Goal: Task Accomplishment & Management: Manage account settings

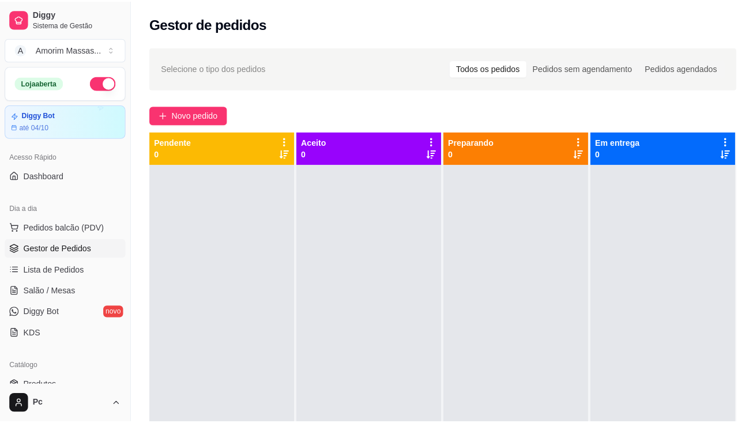
scroll to position [41, 0]
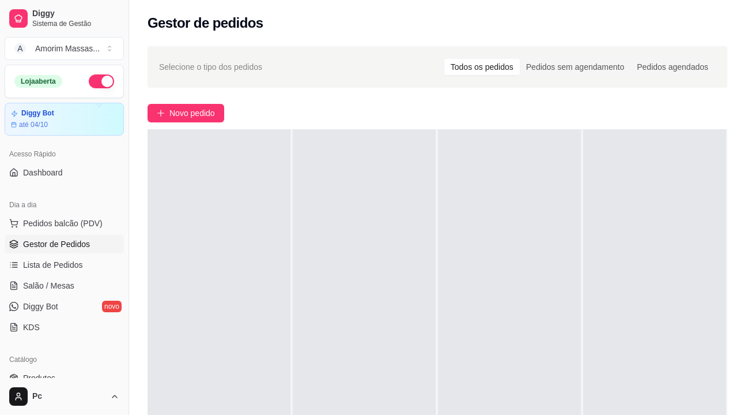
click at [166, 102] on div "Selecione o tipo dos pedidos Todos os pedidos Pedidos sem agendamento Pedidos a…" at bounding box center [437, 298] width 617 height 518
click at [169, 114] on button "Novo pedido" at bounding box center [186, 113] width 77 height 18
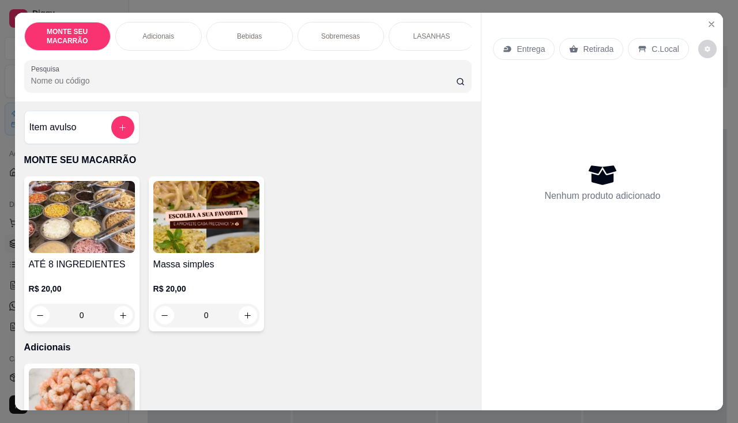
click at [198, 232] on img at bounding box center [206, 217] width 106 height 72
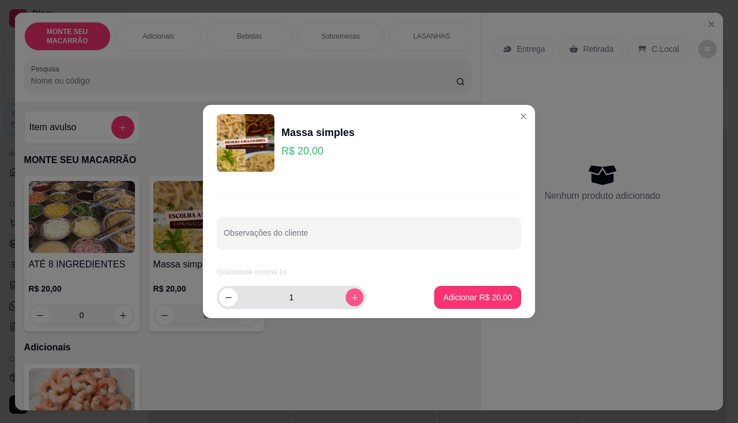
click at [345, 298] on button "increase-product-quantity" at bounding box center [354, 297] width 18 height 18
type input "2"
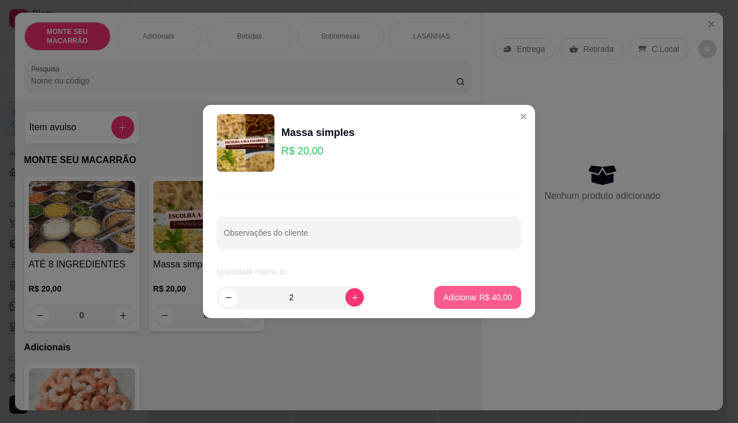
click at [499, 291] on button "Adicionar R$ 40,00" at bounding box center [477, 297] width 87 height 23
type input "2"
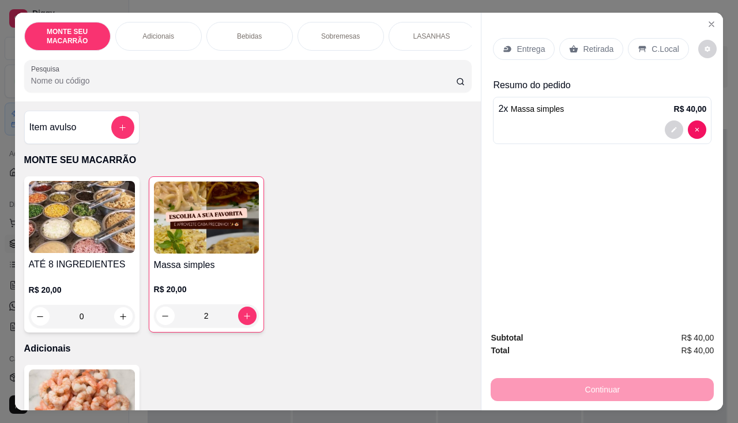
click at [652, 46] on p "C.Local" at bounding box center [665, 49] width 27 height 12
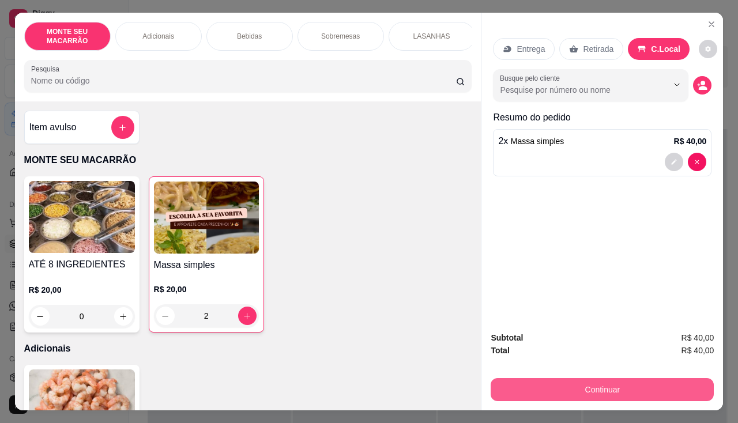
click at [630, 391] on button "Continuar" at bounding box center [602, 389] width 223 height 23
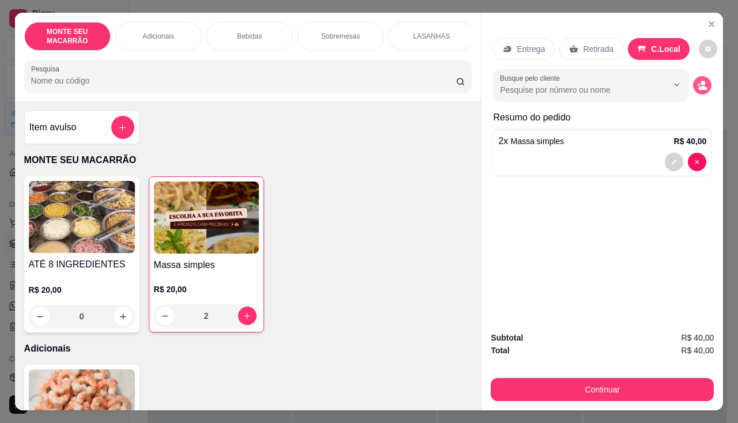
click at [698, 80] on icon "decrease-product-quantity" at bounding box center [702, 85] width 10 height 10
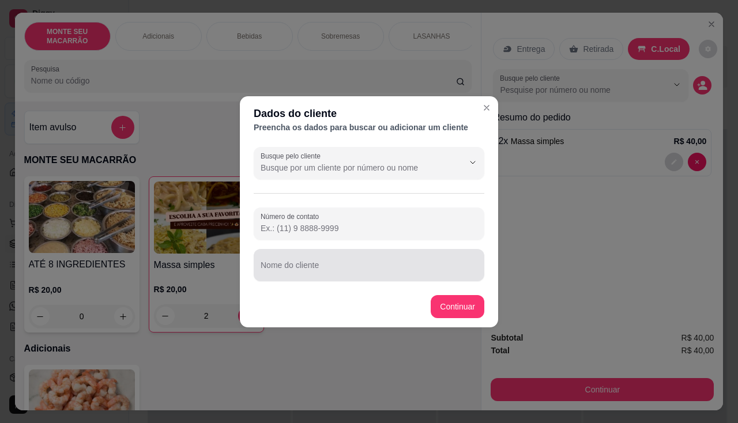
click at [310, 274] on input "Nome do cliente" at bounding box center [369, 270] width 217 height 12
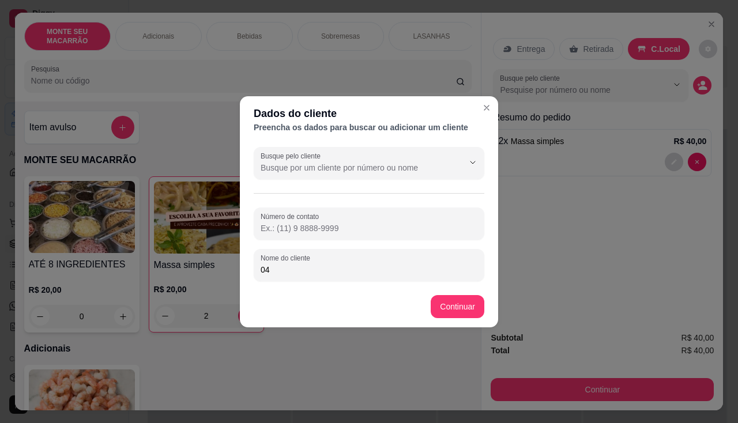
type input "04"
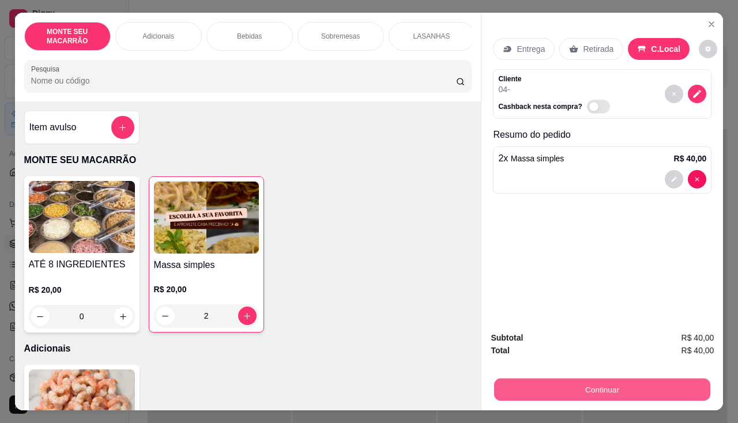
click at [588, 389] on button "Continuar" at bounding box center [602, 390] width 216 height 22
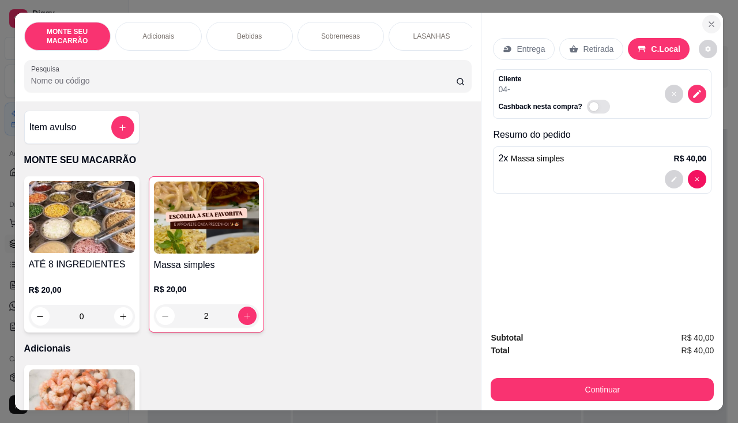
click at [710, 22] on icon "Close" at bounding box center [711, 24] width 5 height 5
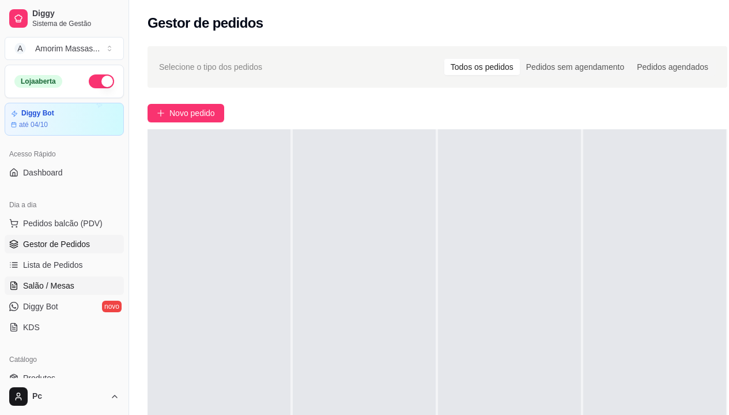
click at [46, 280] on span "Salão / Mesas" at bounding box center [48, 286] width 51 height 12
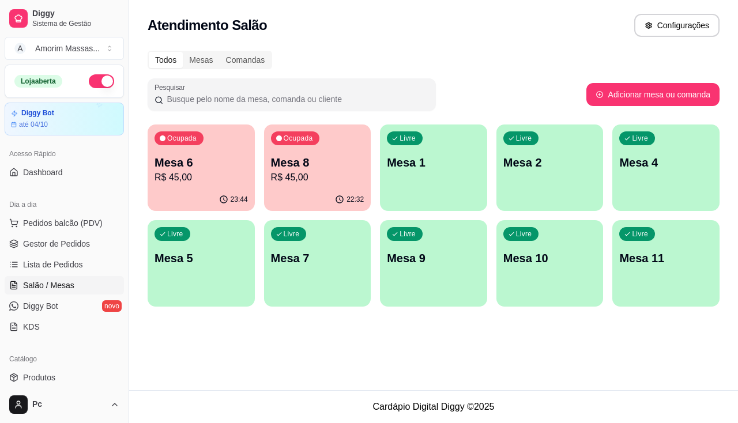
click at [340, 170] on div "Mesa 8 R$ 45,00" at bounding box center [317, 170] width 93 height 30
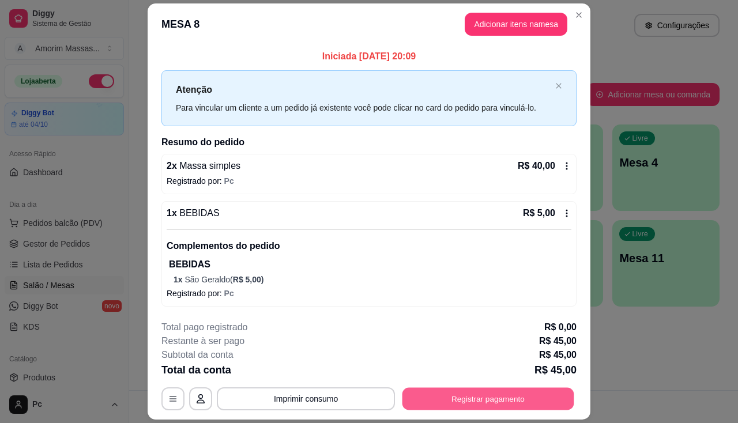
click at [468, 400] on button "Registrar pagamento" at bounding box center [488, 399] width 172 height 22
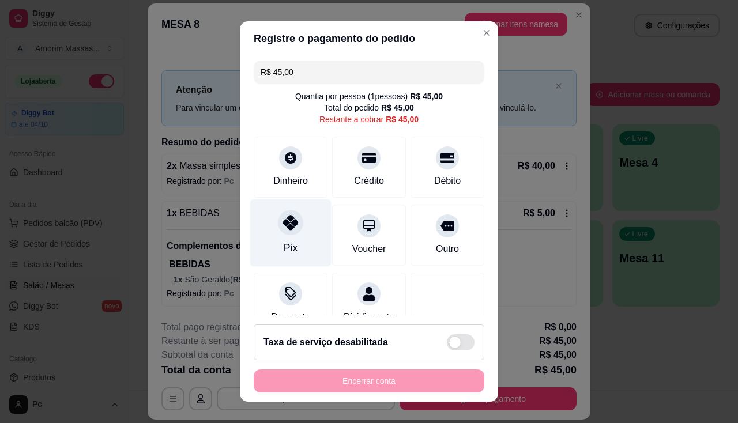
click at [283, 230] on icon at bounding box center [290, 222] width 15 height 15
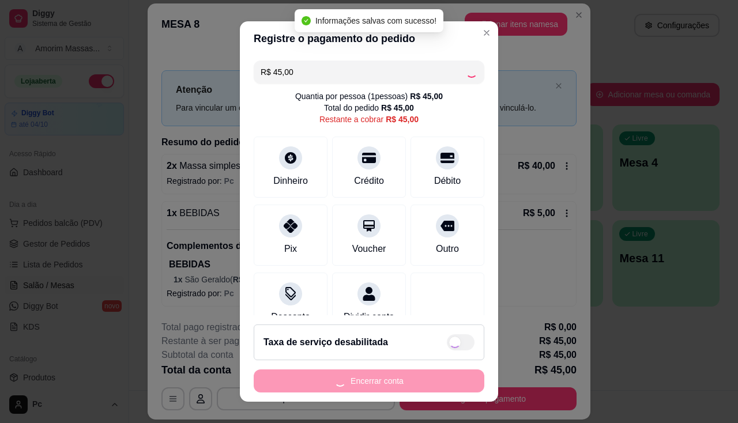
type input "R$ 0,00"
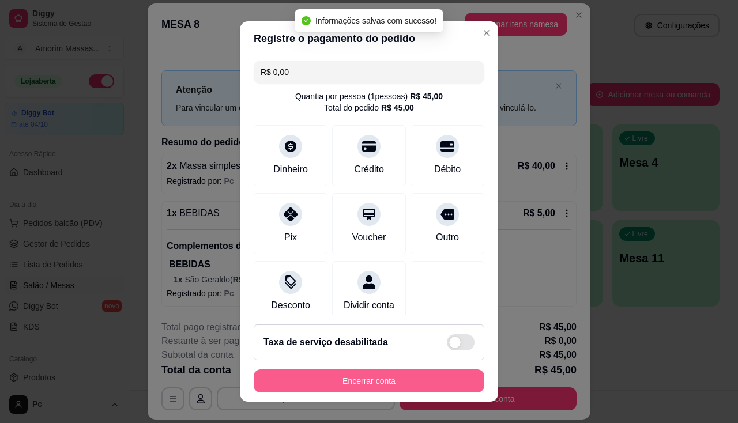
click at [348, 388] on button "Encerrar conta" at bounding box center [369, 381] width 231 height 23
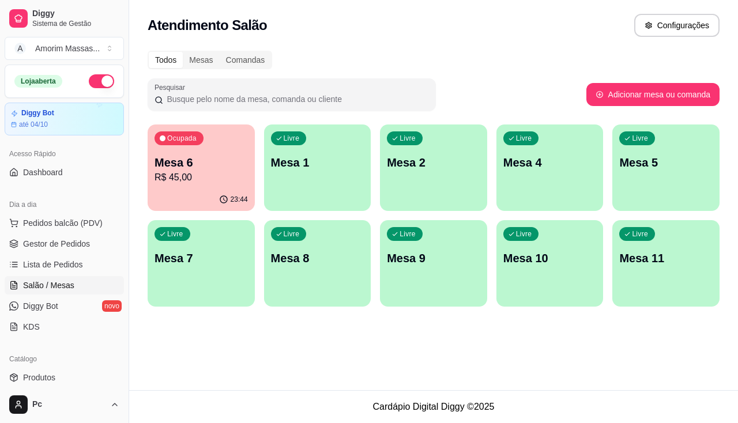
click at [213, 165] on p "Mesa 6" at bounding box center [201, 163] width 93 height 16
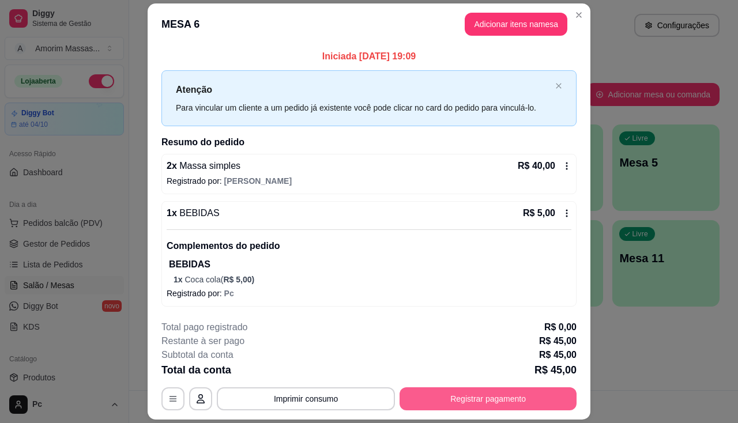
click at [428, 405] on button "Registrar pagamento" at bounding box center [488, 399] width 177 height 23
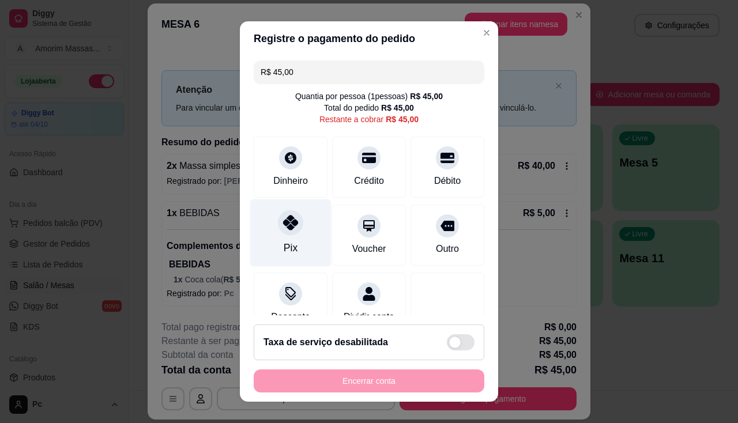
click at [278, 221] on div at bounding box center [290, 222] width 25 height 25
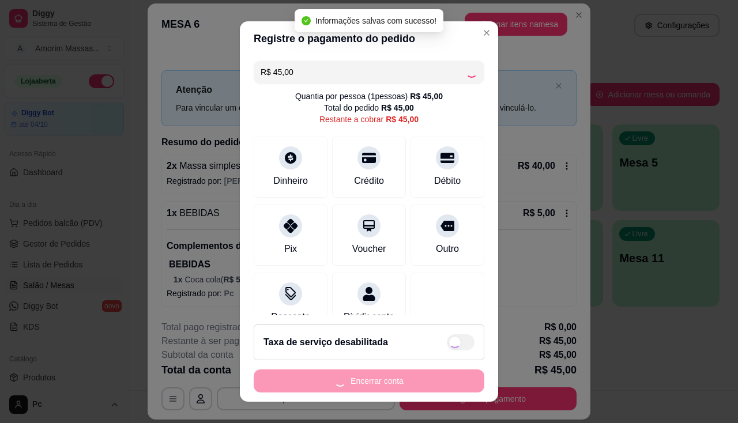
type input "R$ 0,00"
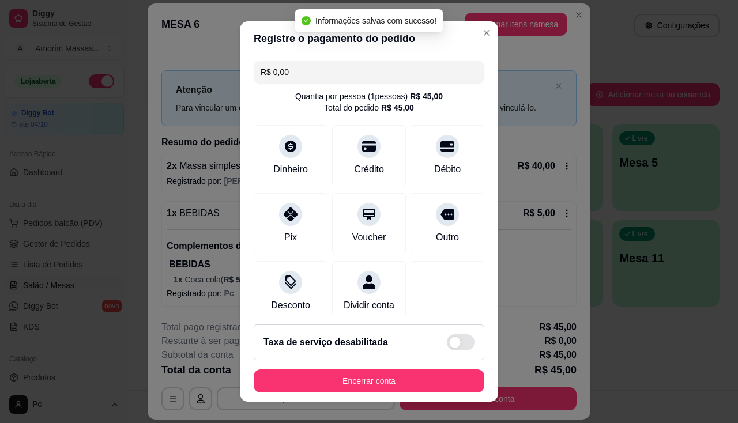
click at [381, 389] on button "Encerrar conta" at bounding box center [369, 381] width 231 height 23
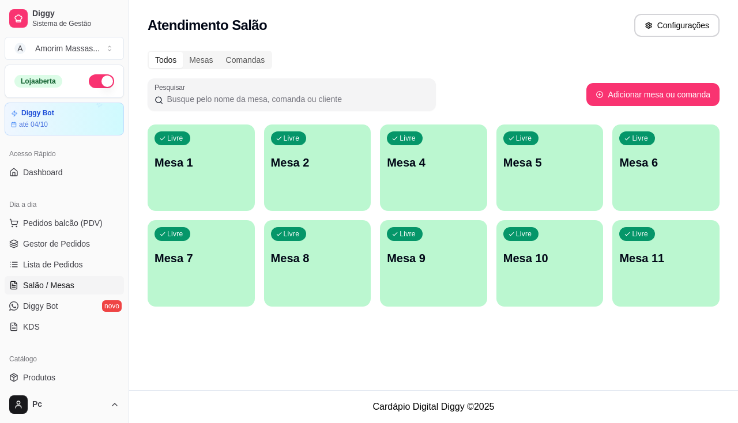
click at [193, 175] on div "Livre Mesa 1" at bounding box center [201, 161] width 107 height 73
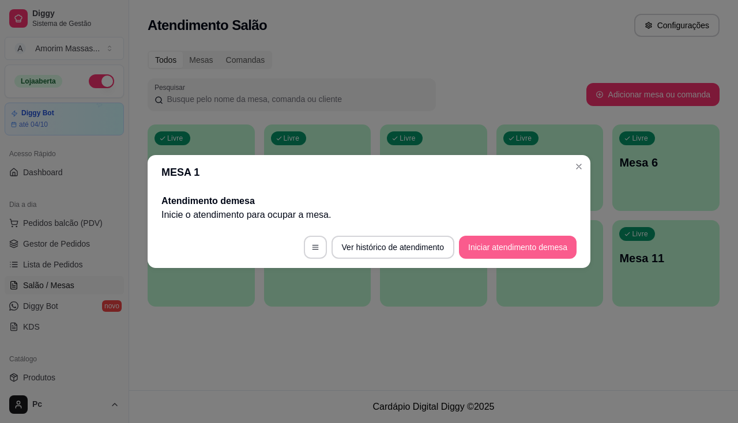
click at [506, 246] on button "Iniciar atendimento de mesa" at bounding box center [518, 247] width 118 height 23
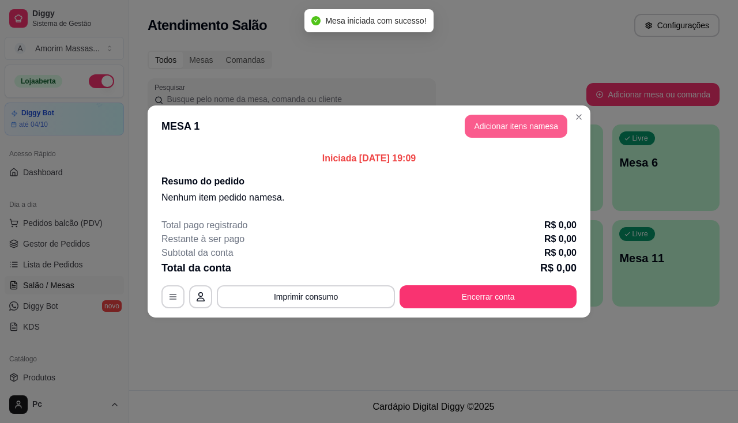
click at [506, 127] on button "Adicionar itens na mesa" at bounding box center [516, 126] width 103 height 23
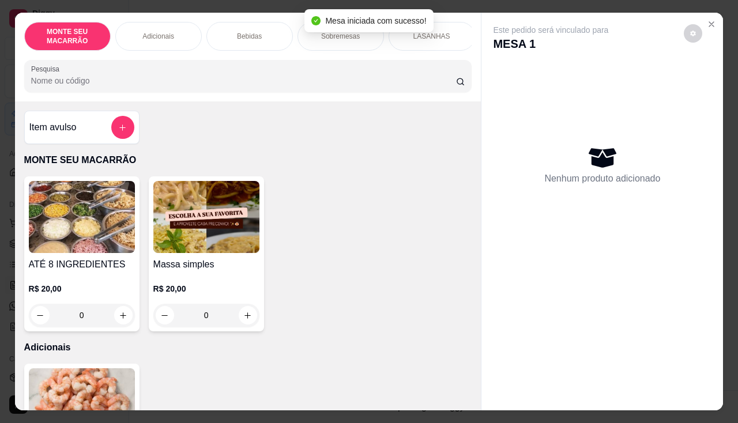
click at [160, 221] on img at bounding box center [206, 217] width 106 height 72
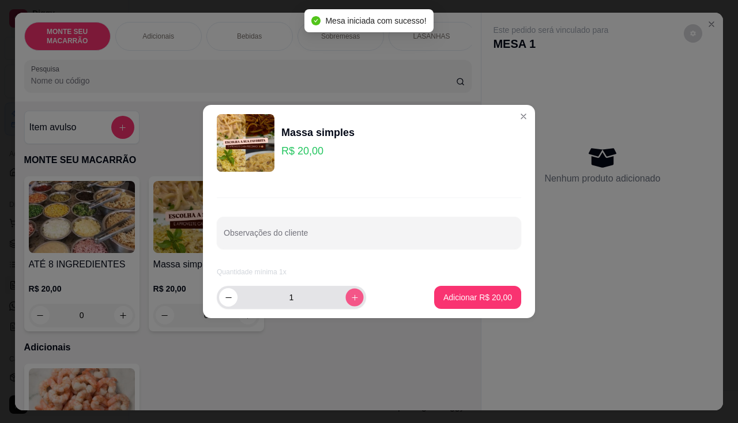
click at [351, 300] on icon "increase-product-quantity" at bounding box center [355, 298] width 9 height 9
type input "2"
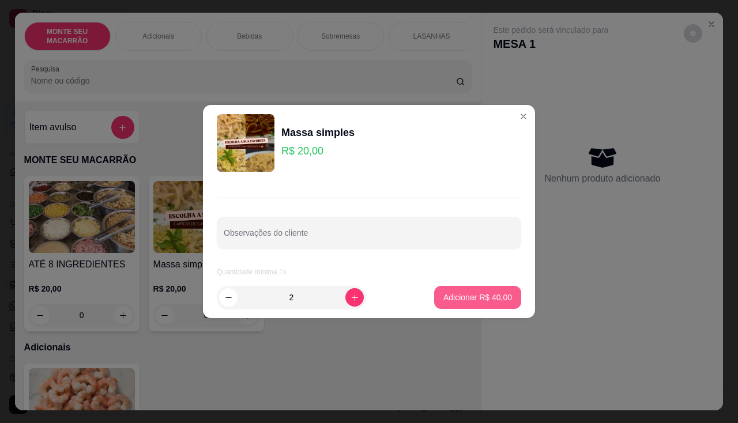
click at [460, 300] on p "Adicionar R$ 40,00" at bounding box center [477, 298] width 69 height 12
type input "2"
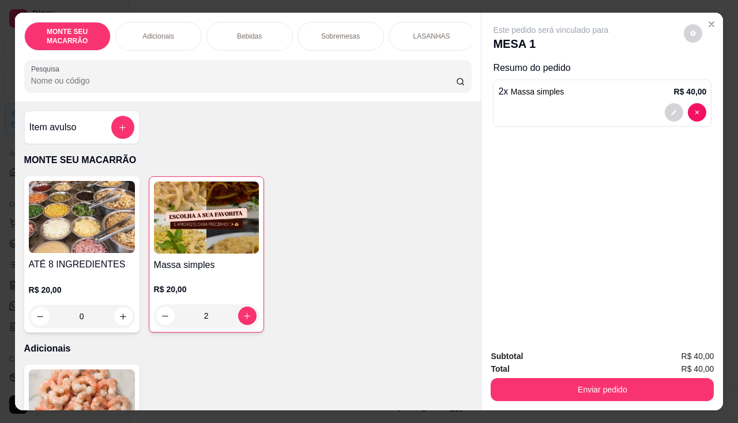
click at [576, 375] on div "Enviar pedido" at bounding box center [602, 388] width 223 height 26
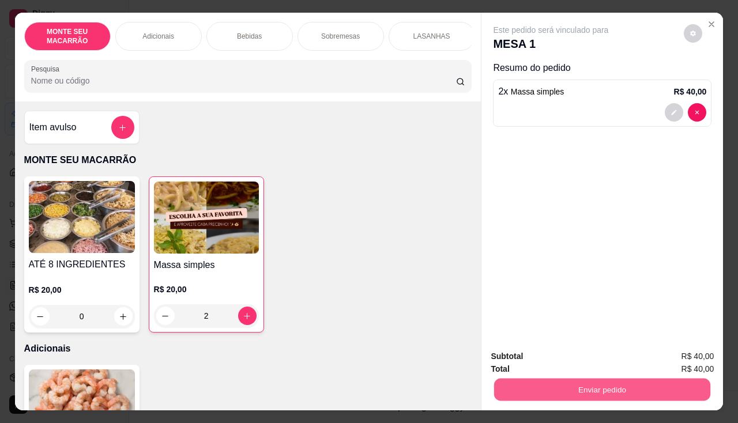
click at [578, 382] on button "Enviar pedido" at bounding box center [602, 390] width 216 height 22
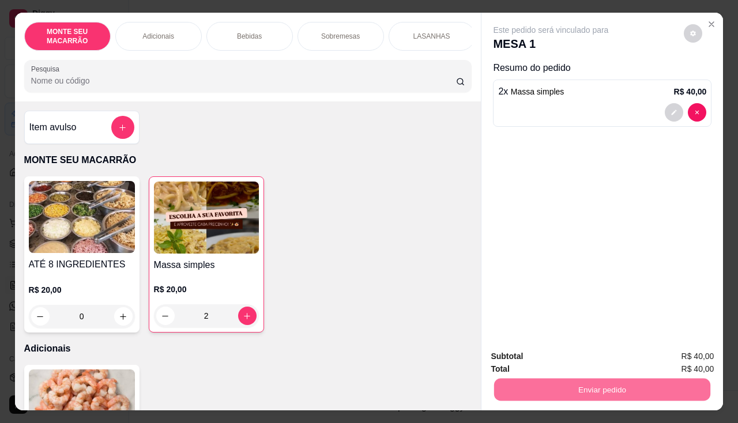
click at [560, 356] on button "Não registrar e enviar pedido" at bounding box center [565, 358] width 120 height 22
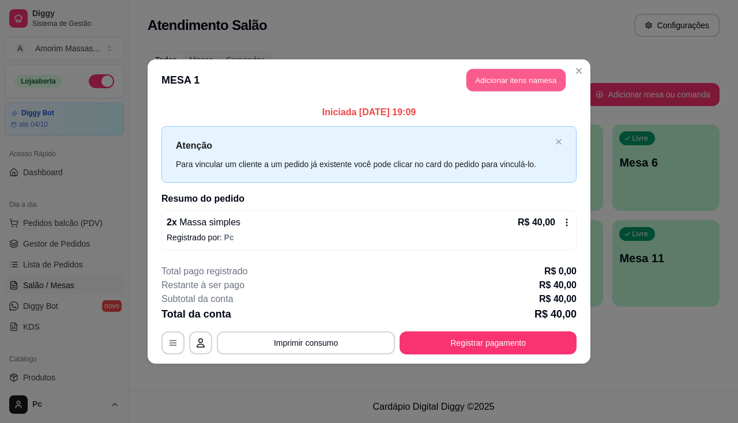
click at [505, 76] on button "Adicionar itens na mesa" at bounding box center [516, 80] width 99 height 22
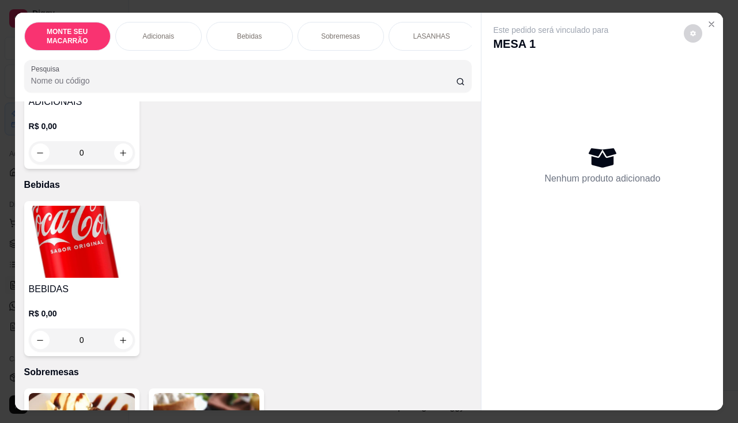
scroll to position [288, 0]
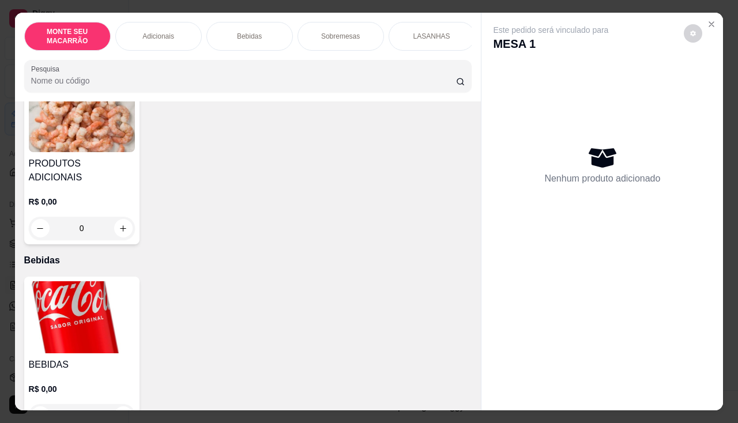
click at [63, 318] on img at bounding box center [82, 317] width 106 height 72
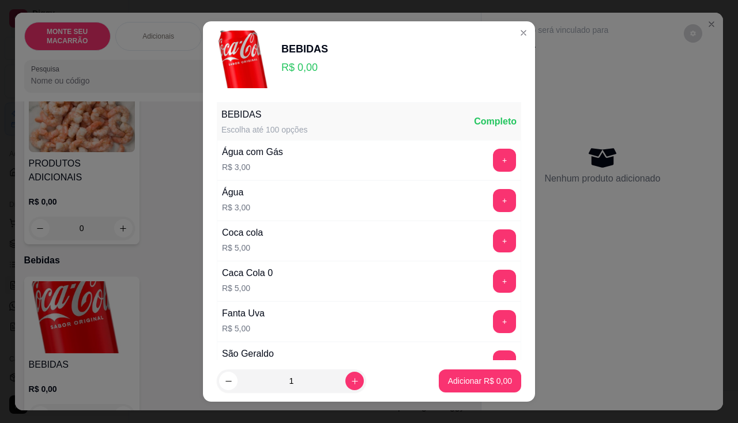
scroll to position [115, 0]
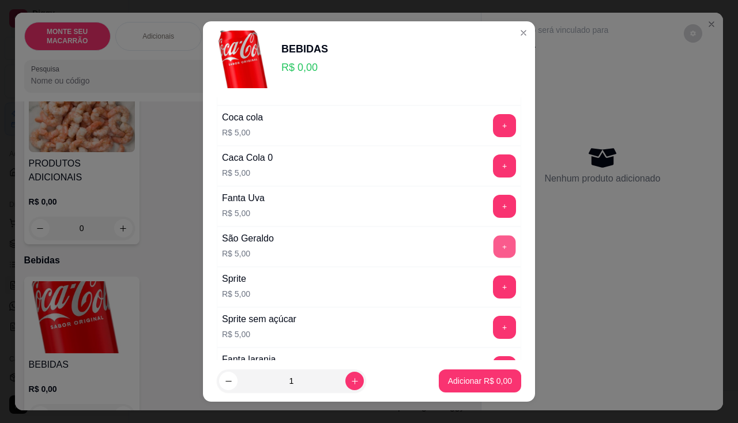
click at [494, 242] on button "+" at bounding box center [505, 246] width 22 height 22
click at [464, 373] on button "Adicionar R$ 5,00" at bounding box center [480, 381] width 82 height 23
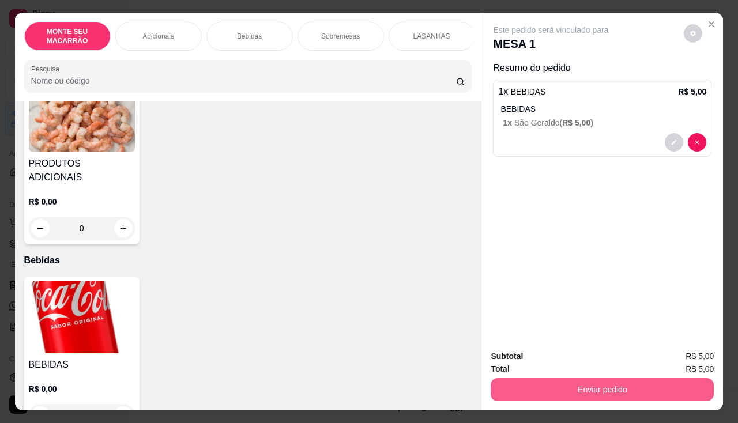
click at [582, 383] on button "Enviar pedido" at bounding box center [602, 389] width 223 height 23
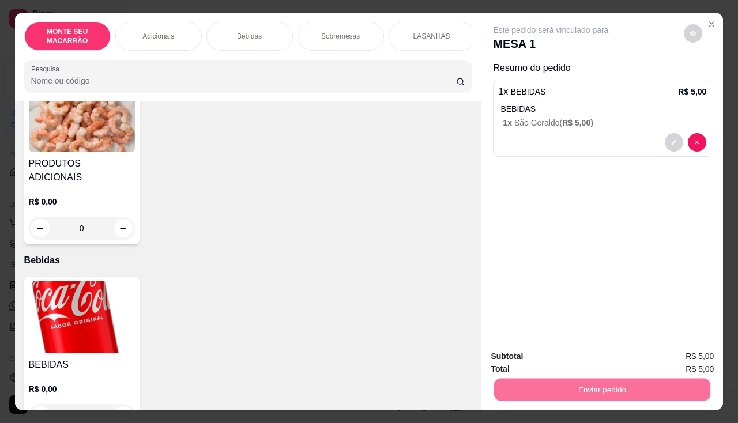
click at [582, 360] on button "Não registrar e enviar pedido" at bounding box center [565, 357] width 120 height 22
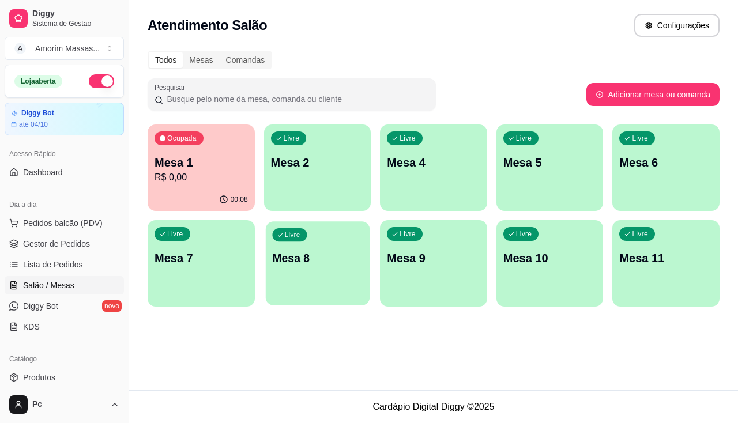
click at [320, 266] on div "Livre Mesa 8" at bounding box center [317, 256] width 104 height 70
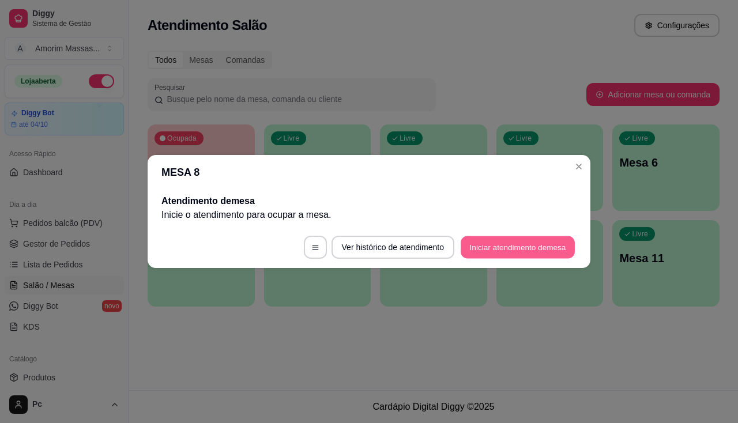
click at [513, 239] on button "Iniciar atendimento de mesa" at bounding box center [518, 247] width 114 height 22
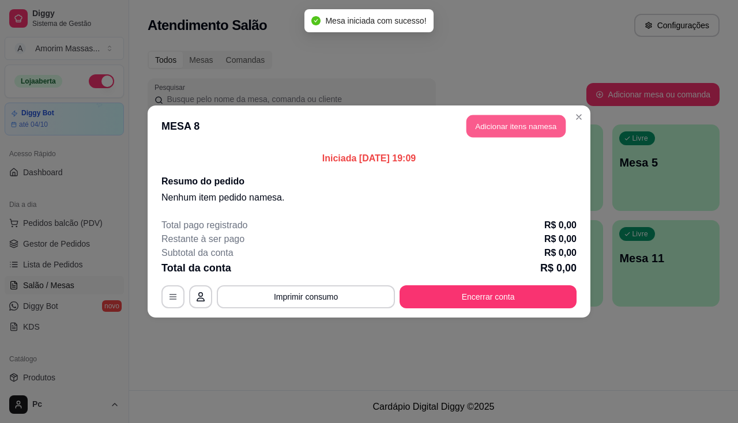
click at [482, 131] on button "Adicionar itens na mesa" at bounding box center [516, 126] width 99 height 22
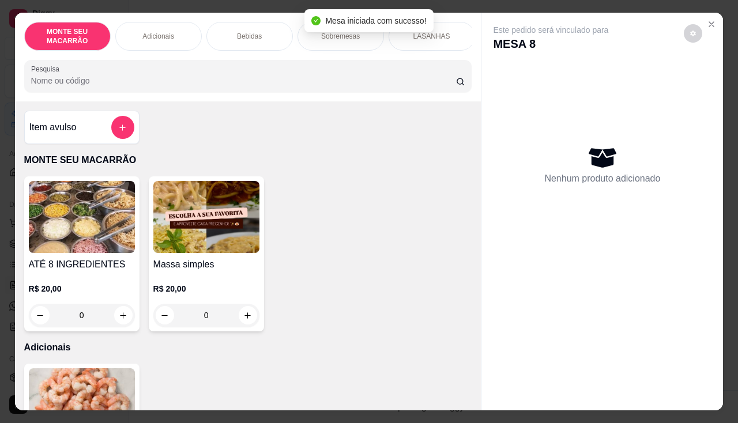
click at [236, 229] on img at bounding box center [206, 217] width 106 height 72
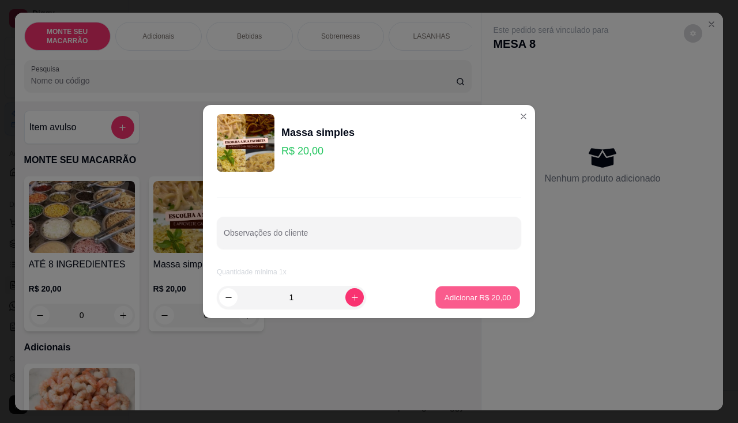
click at [445, 298] on p "Adicionar R$ 20,00" at bounding box center [478, 297] width 67 height 11
type input "1"
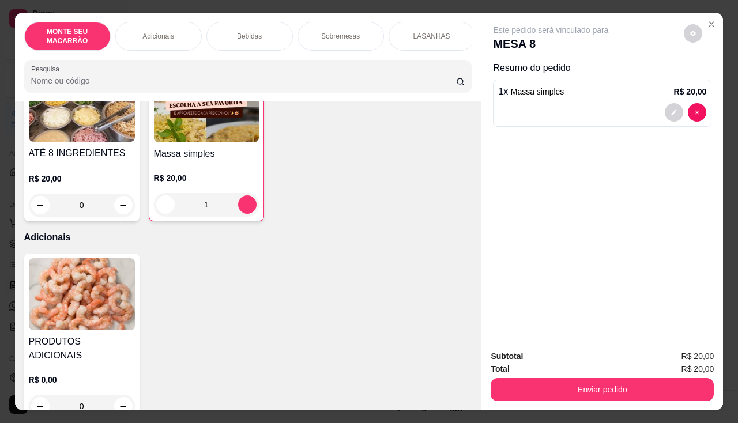
scroll to position [231, 0]
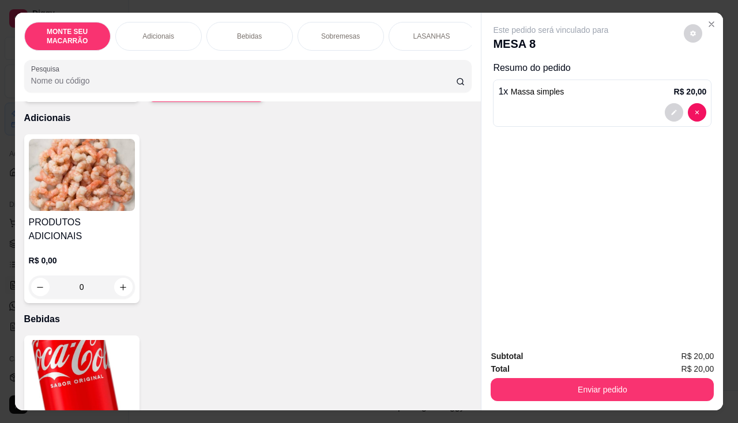
click at [78, 203] on img at bounding box center [82, 175] width 106 height 72
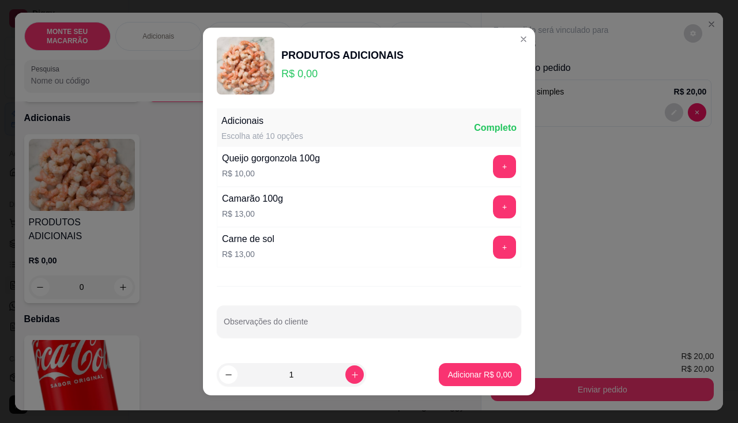
drag, startPoint x: 477, startPoint y: 251, endPoint x: 494, endPoint y: 250, distance: 17.3
click at [488, 251] on div "+" at bounding box center [504, 247] width 32 height 23
click at [494, 249] on button "+" at bounding box center [505, 247] width 22 height 22
click at [467, 378] on p "Adicionar R$ 13,00" at bounding box center [477, 375] width 69 height 12
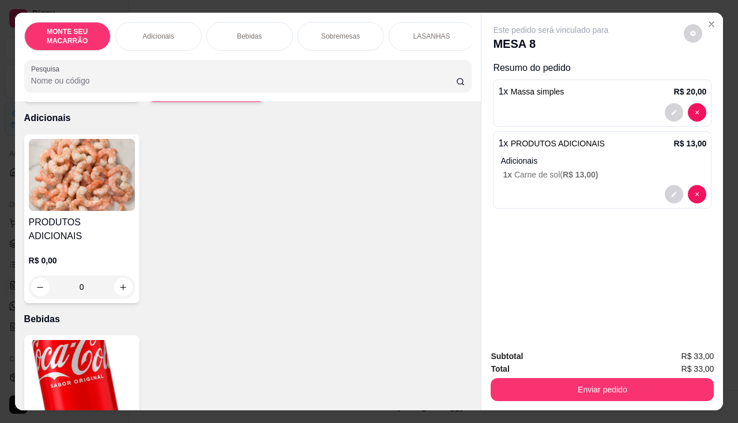
scroll to position [404, 0]
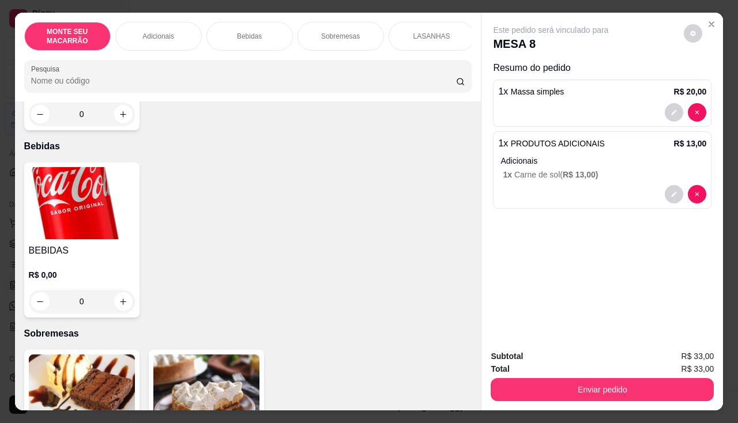
click at [70, 183] on img at bounding box center [82, 203] width 106 height 72
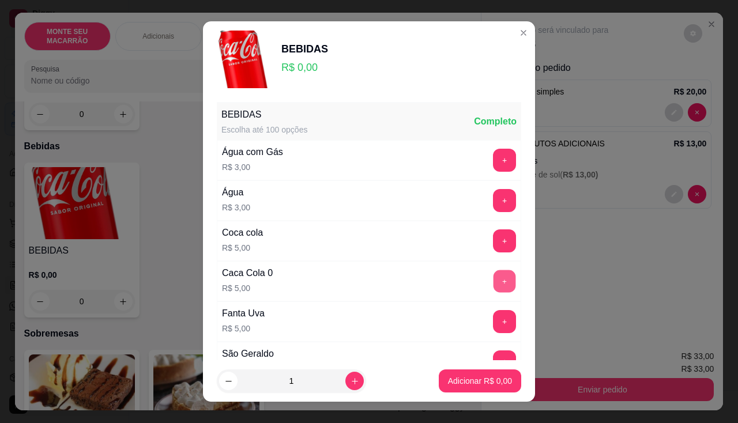
click at [494, 272] on button "+" at bounding box center [505, 281] width 22 height 22
click at [471, 369] on footer "1 Adicionar R$ 5,00" at bounding box center [369, 381] width 332 height 42
click at [469, 376] on p "Adicionar R$ 5,00" at bounding box center [480, 381] width 64 height 12
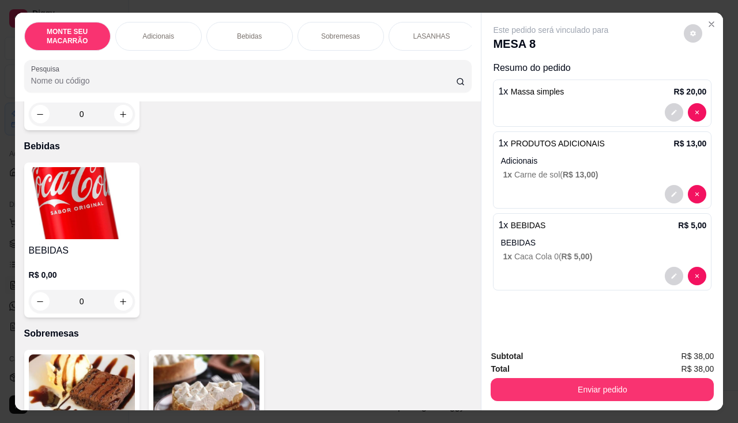
click at [639, 379] on button "Enviar pedido" at bounding box center [602, 389] width 223 height 23
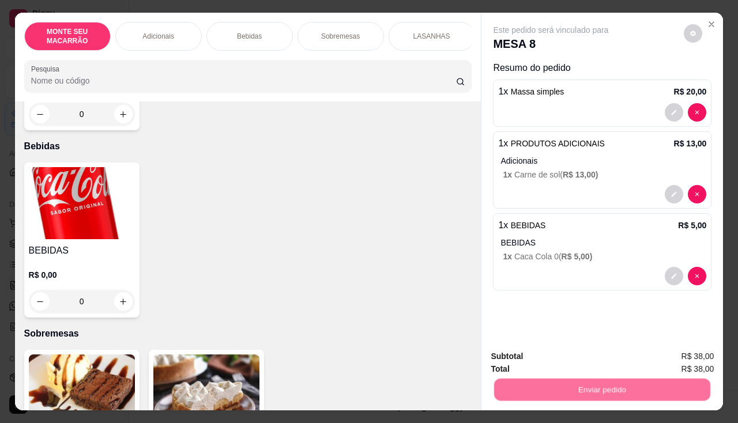
click at [566, 351] on button "Não registrar e enviar pedido" at bounding box center [565, 357] width 120 height 22
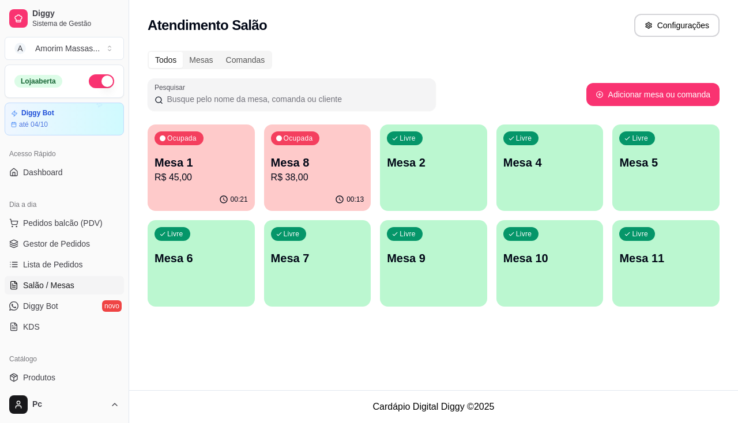
click at [204, 179] on p "R$ 45,00" at bounding box center [201, 178] width 93 height 14
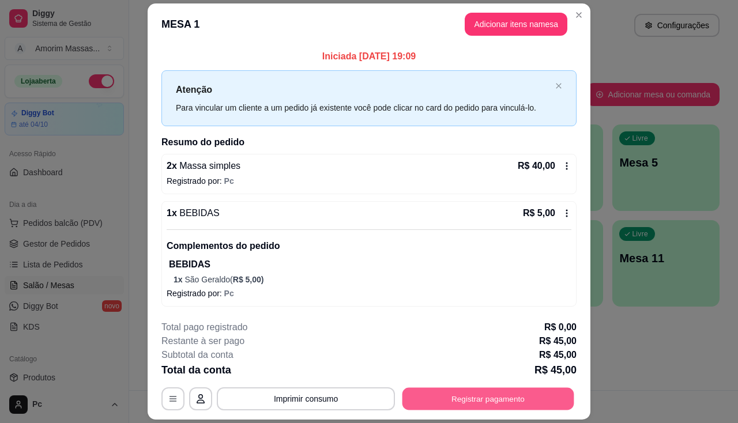
click at [443, 403] on button "Registrar pagamento" at bounding box center [488, 399] width 172 height 22
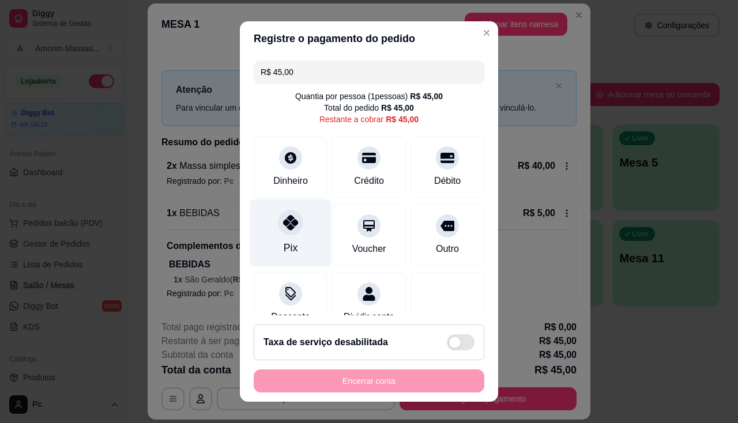
click at [281, 236] on div "Pix" at bounding box center [290, 232] width 81 height 67
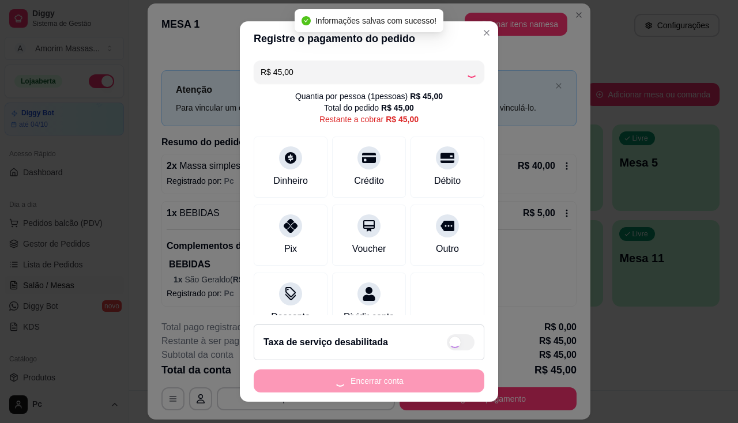
type input "R$ 0,00"
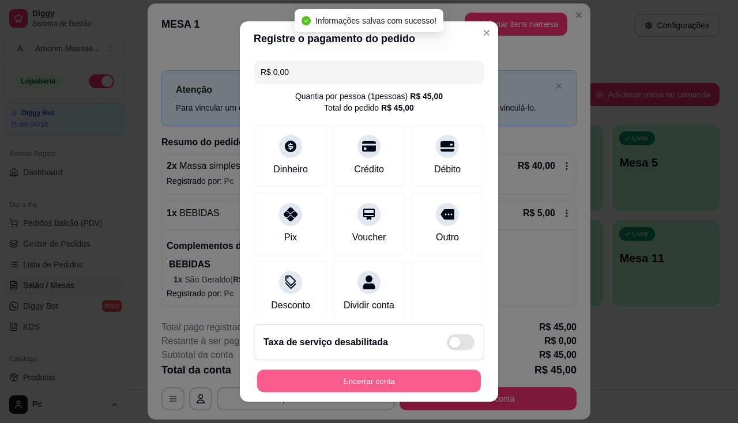
click at [351, 389] on button "Encerrar conta" at bounding box center [369, 381] width 224 height 22
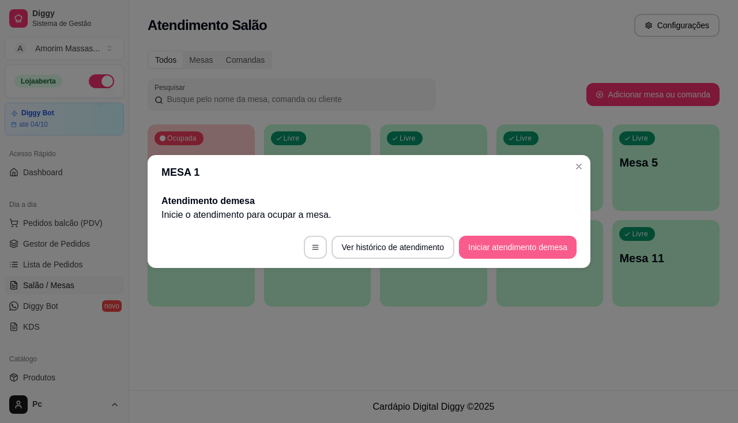
click at [507, 240] on button "Iniciar atendimento de mesa" at bounding box center [518, 247] width 118 height 23
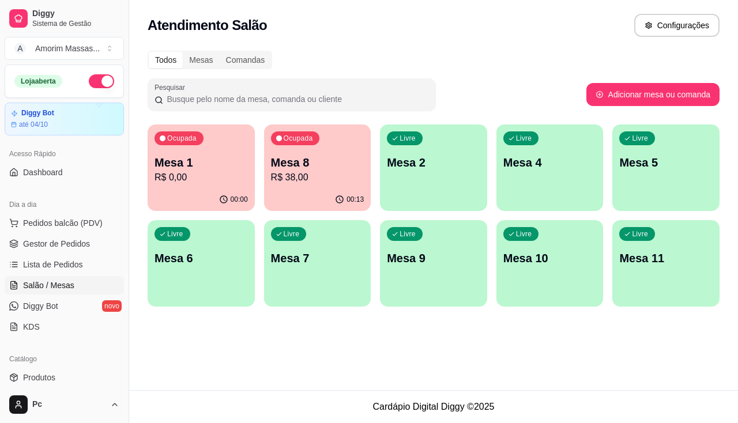
click at [221, 183] on p "R$ 0,00" at bounding box center [201, 178] width 93 height 14
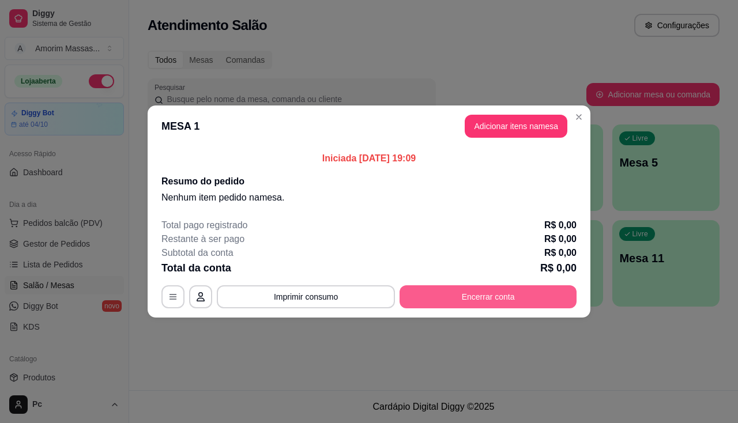
click at [423, 291] on button "Encerrar conta" at bounding box center [488, 296] width 177 height 23
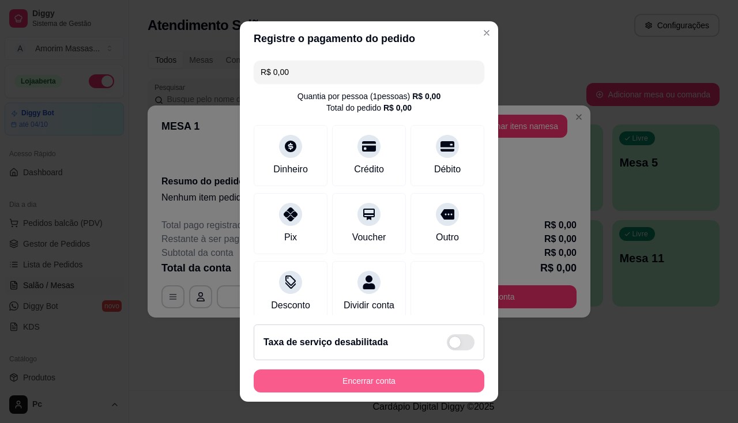
click at [308, 376] on button "Encerrar conta" at bounding box center [369, 381] width 231 height 23
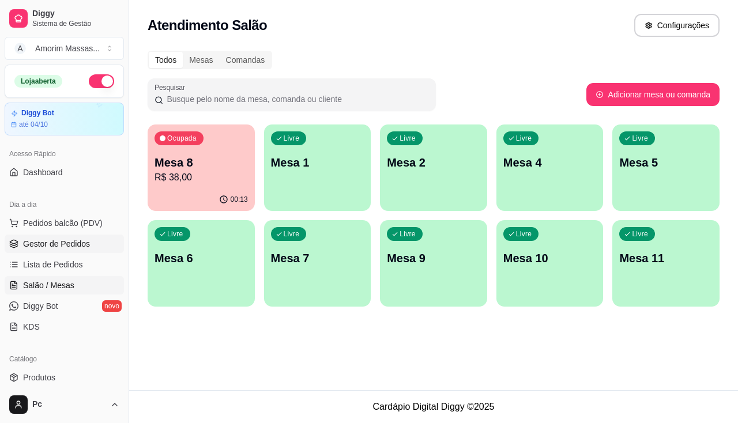
click at [53, 236] on link "Gestor de Pedidos" at bounding box center [64, 244] width 119 height 18
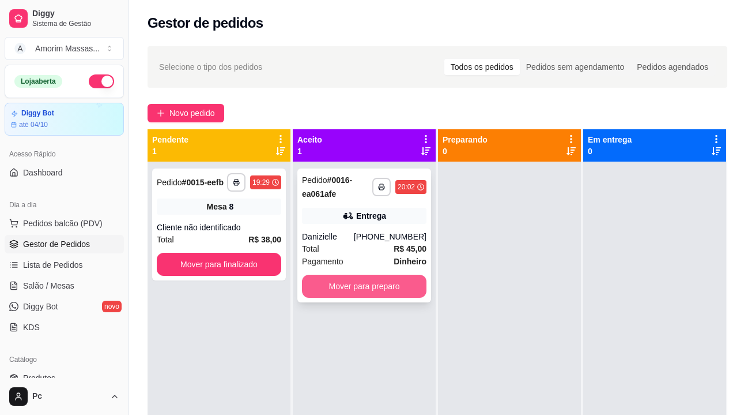
click at [351, 285] on button "Mover para preparo" at bounding box center [364, 285] width 125 height 23
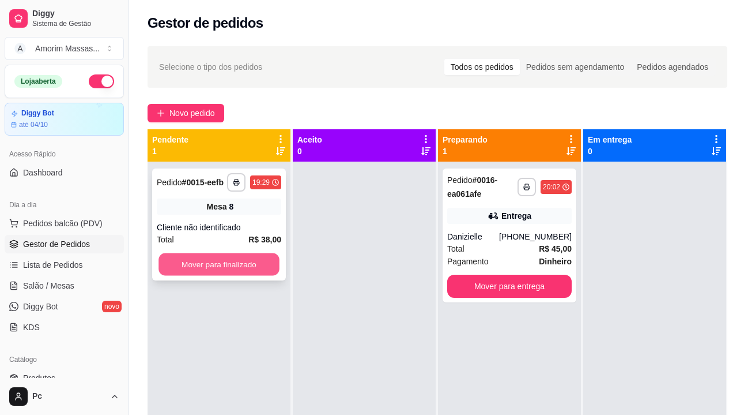
click at [190, 266] on button "Mover para finalizado" at bounding box center [219, 264] width 121 height 22
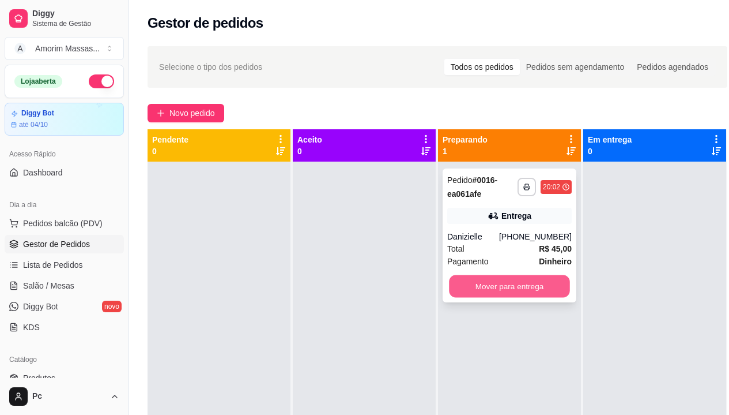
click at [483, 290] on button "Mover para entrega" at bounding box center [509, 286] width 121 height 22
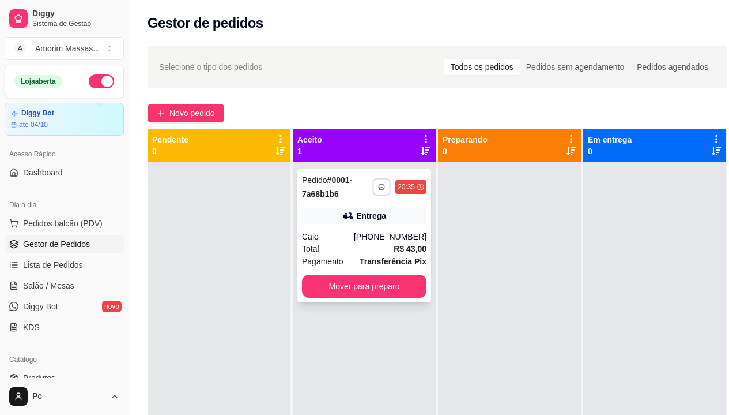
click at [385, 186] on icon "button" at bounding box center [381, 186] width 7 height 7
click at [348, 224] on button "IMPRESSORA" at bounding box center [352, 227] width 84 height 18
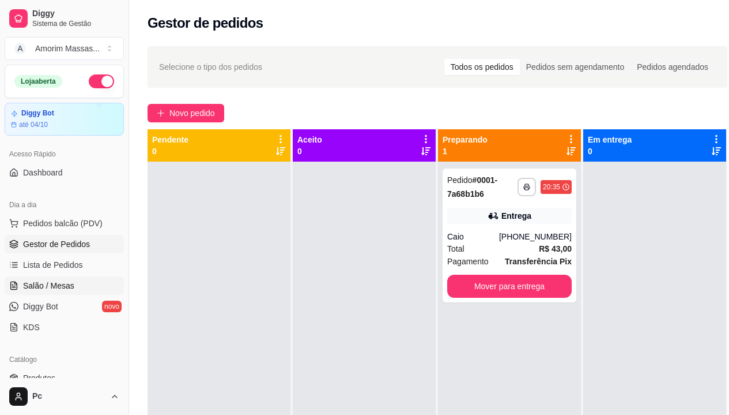
click at [48, 287] on span "Salão / Mesas" at bounding box center [48, 286] width 51 height 12
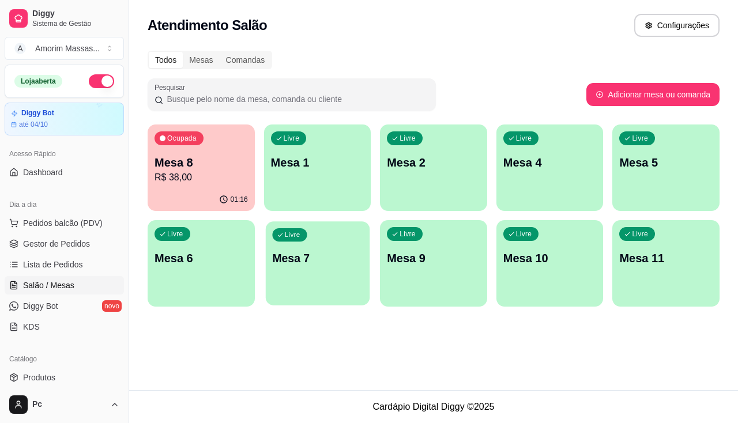
click at [328, 276] on div "Livre Mesa 7" at bounding box center [317, 256] width 104 height 70
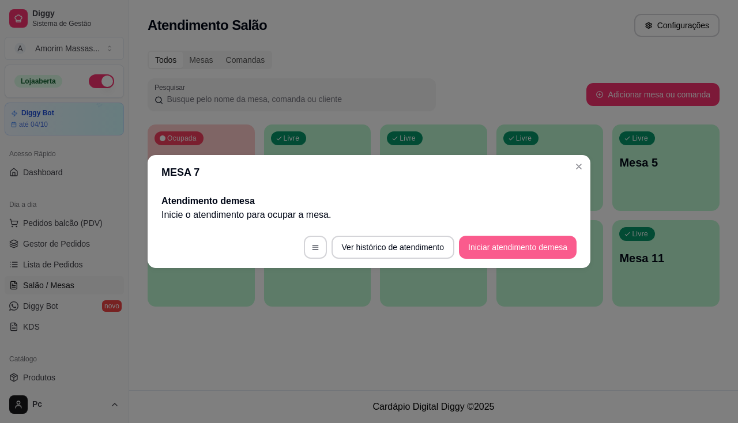
click at [495, 255] on button "Iniciar atendimento de mesa" at bounding box center [518, 247] width 118 height 23
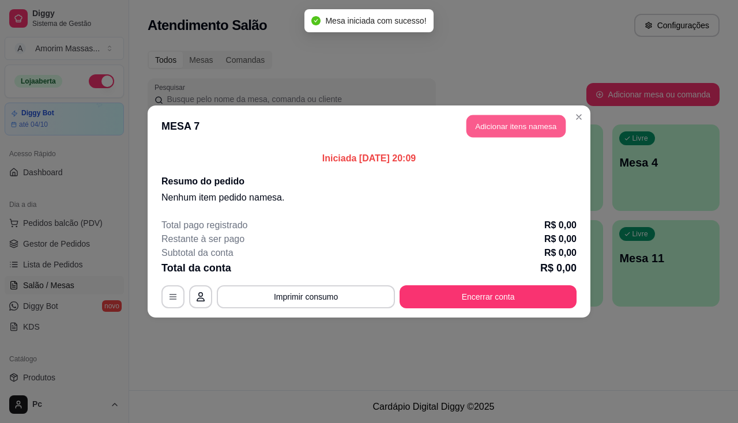
click at [518, 130] on button "Adicionar itens na mesa" at bounding box center [516, 126] width 99 height 22
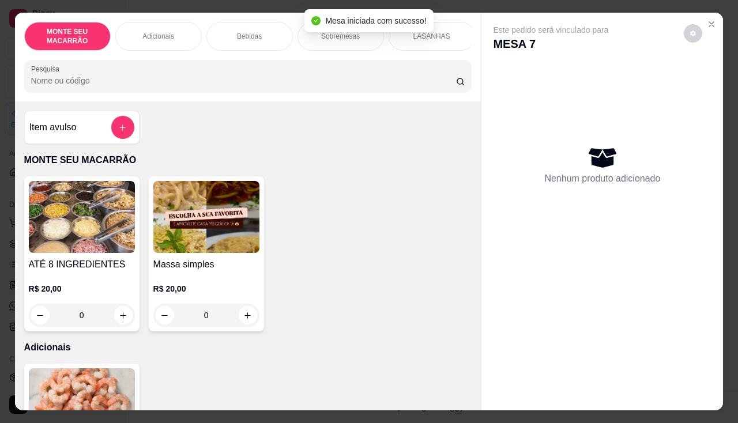
click at [235, 220] on img at bounding box center [206, 217] width 106 height 72
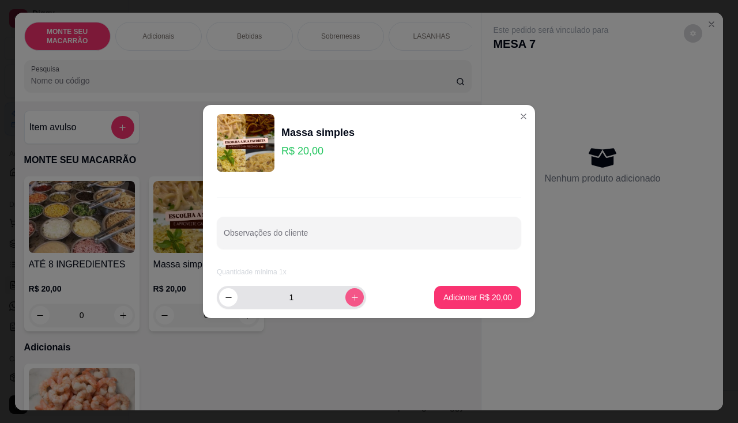
click at [345, 298] on button "increase-product-quantity" at bounding box center [354, 297] width 18 height 18
type input "2"
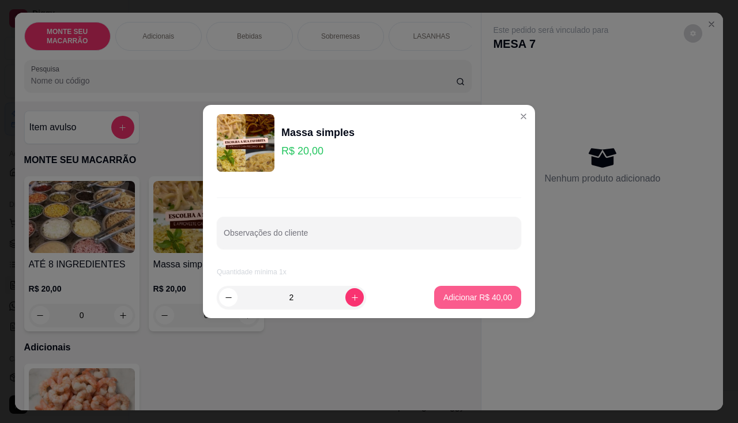
click at [473, 295] on p "Adicionar R$ 40,00" at bounding box center [477, 298] width 69 height 12
type input "2"
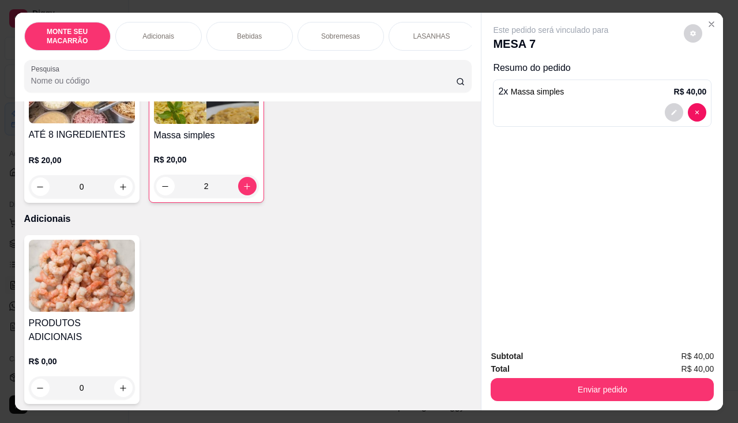
scroll to position [231, 0]
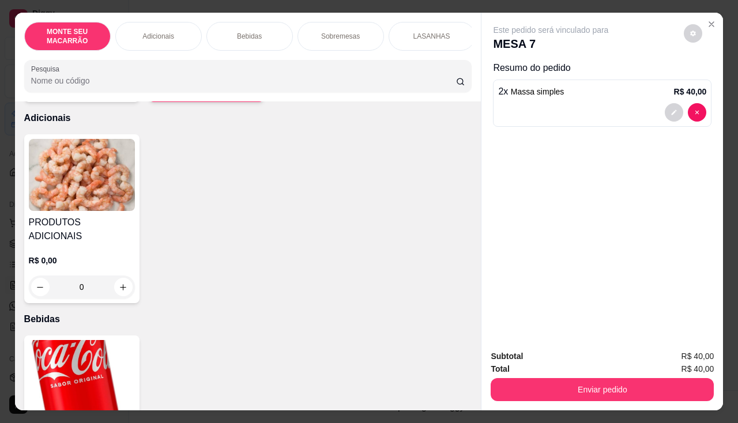
click at [86, 183] on img at bounding box center [82, 175] width 106 height 72
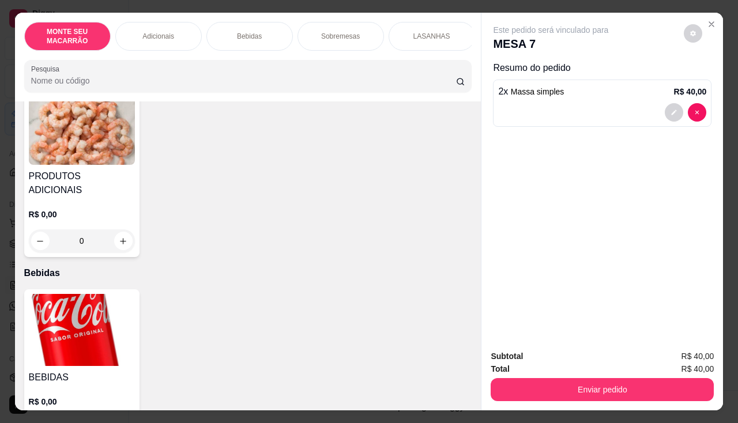
scroll to position [346, 0]
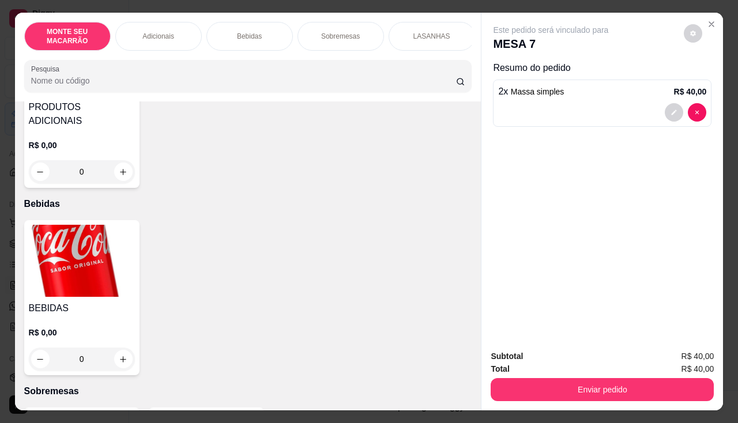
click at [81, 255] on img at bounding box center [82, 261] width 106 height 72
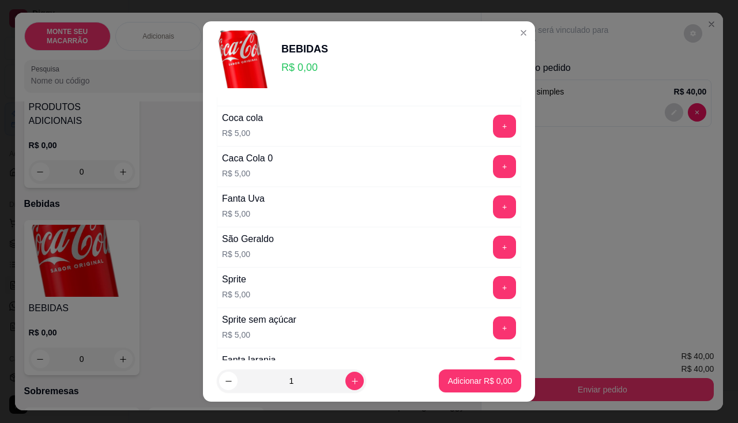
scroll to position [115, 0]
click at [494, 243] on button "+" at bounding box center [505, 246] width 22 height 22
click at [493, 243] on button "+" at bounding box center [504, 246] width 23 height 23
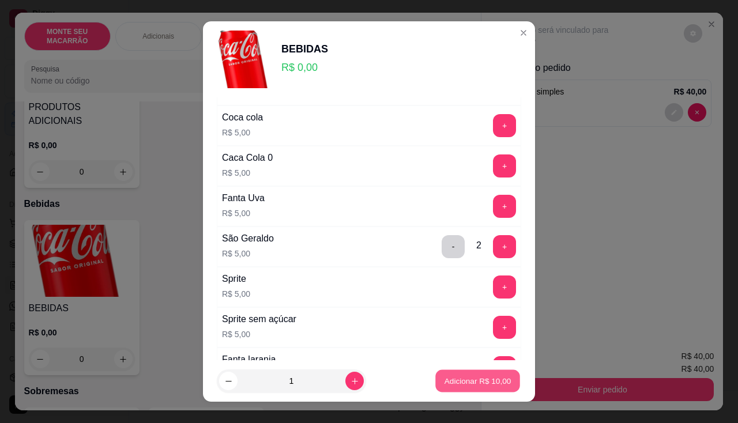
click at [473, 383] on p "Adicionar R$ 10,00" at bounding box center [478, 381] width 67 height 11
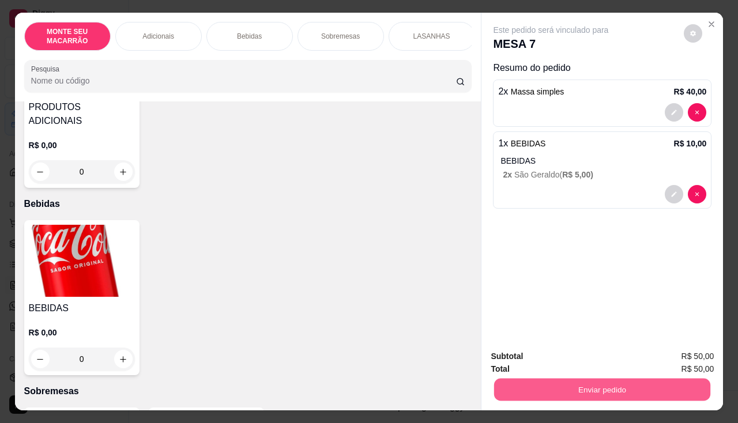
click at [611, 386] on button "Enviar pedido" at bounding box center [602, 390] width 216 height 22
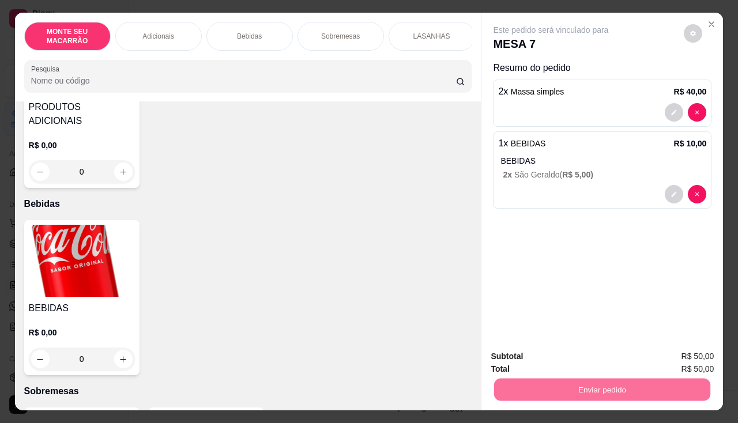
click at [615, 350] on button "Não registrar e enviar pedido" at bounding box center [564, 357] width 116 height 21
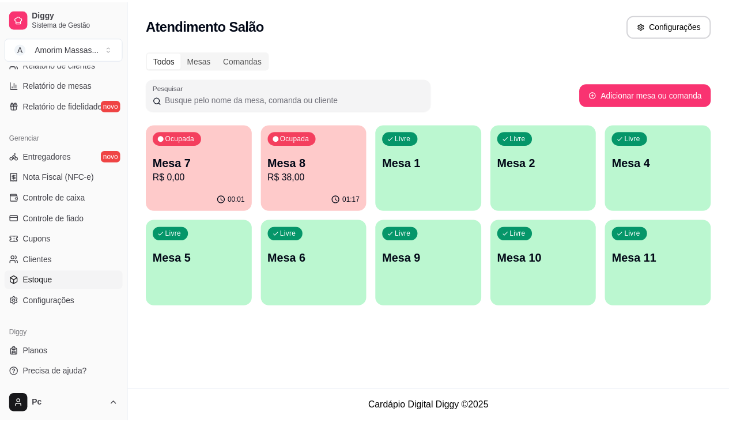
scroll to position [407, 0]
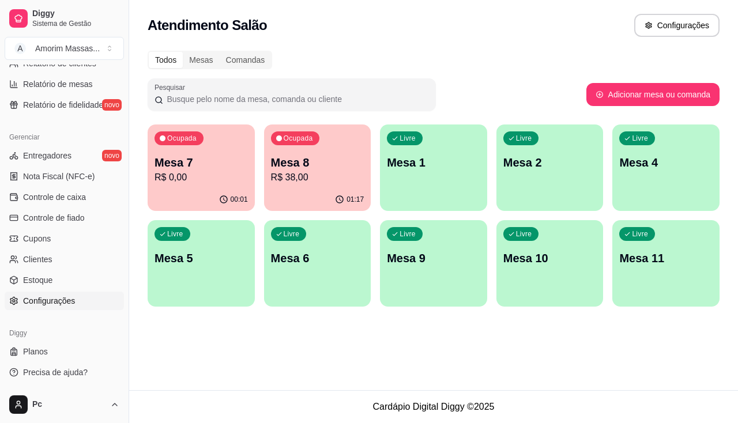
click at [57, 296] on span "Configurações" at bounding box center [49, 301] width 52 height 12
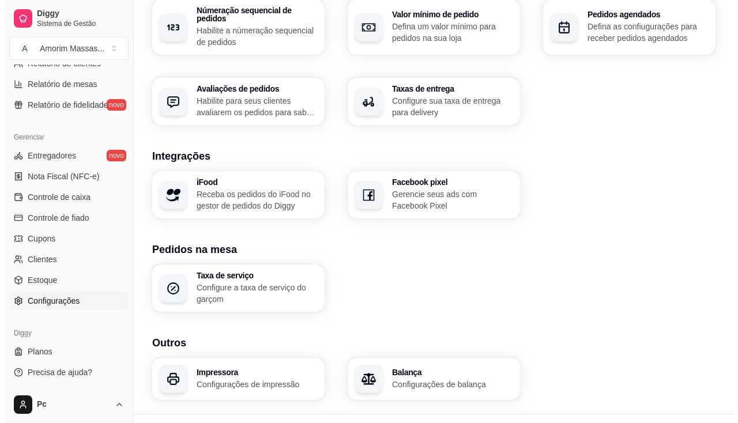
scroll to position [390, 0]
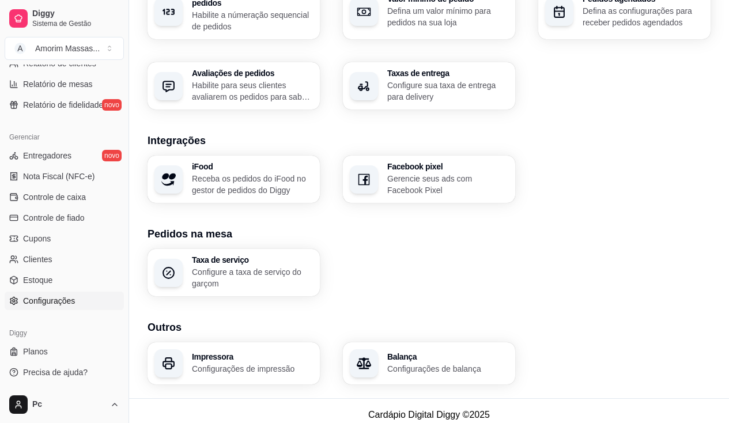
click at [249, 363] on p "Configurações de impressão" at bounding box center [252, 369] width 121 height 12
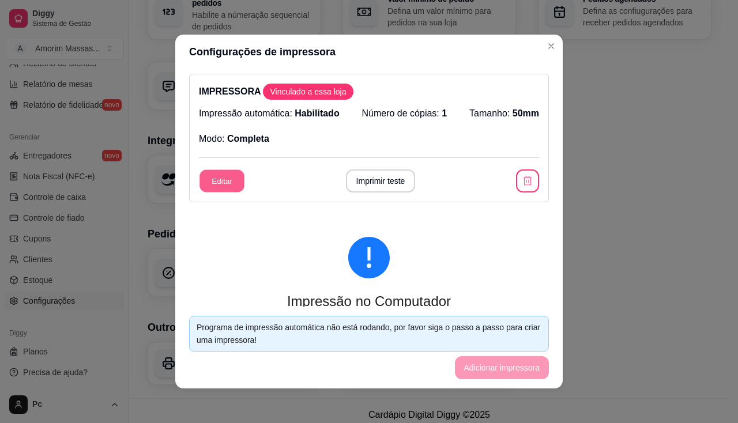
click at [206, 179] on button "Editar" at bounding box center [222, 181] width 45 height 22
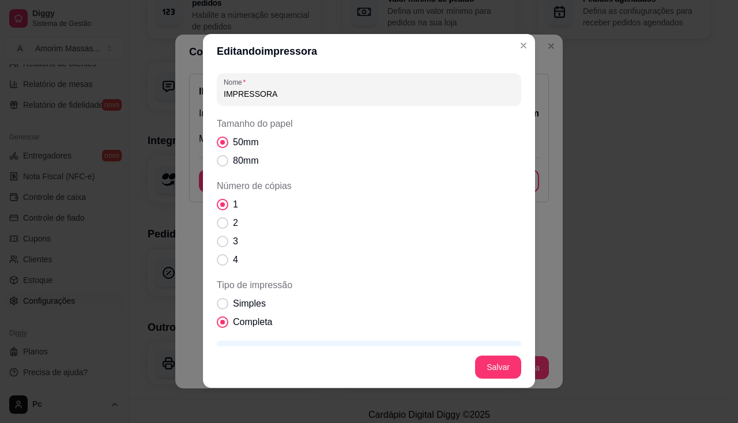
scroll to position [0, 0]
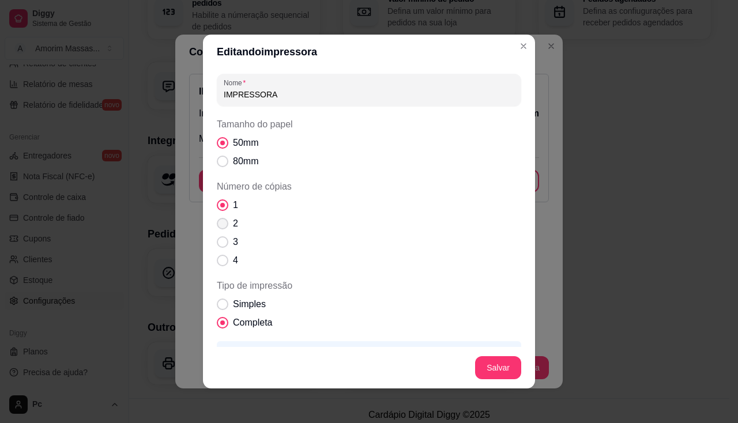
click at [223, 219] on label "2" at bounding box center [227, 223] width 31 height 23
click at [223, 226] on input "2" at bounding box center [219, 229] width 7 height 7
radio input "true"
click at [218, 203] on span "Número de cópias" at bounding box center [223, 206] width 12 height 12
click at [218, 208] on input "1" at bounding box center [219, 211] width 7 height 7
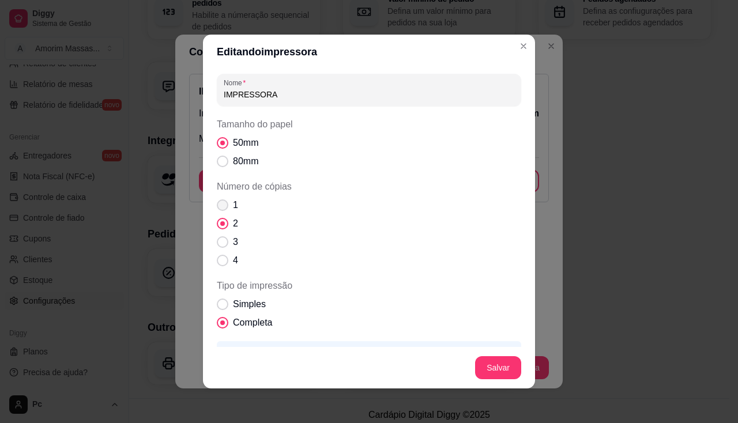
radio input "true"
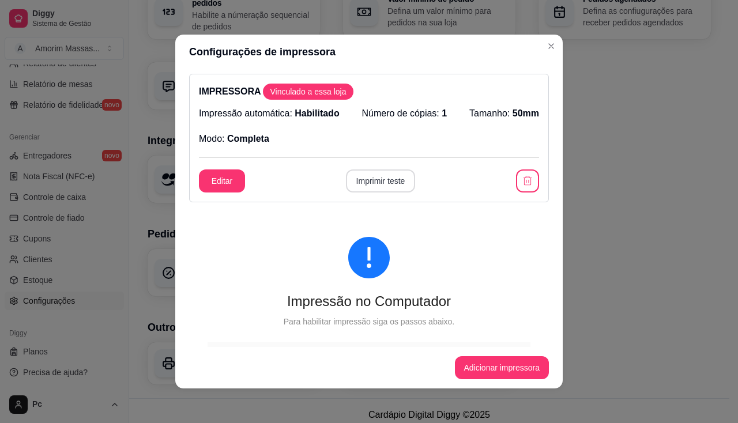
click at [374, 182] on button "Imprimir teste" at bounding box center [381, 181] width 70 height 23
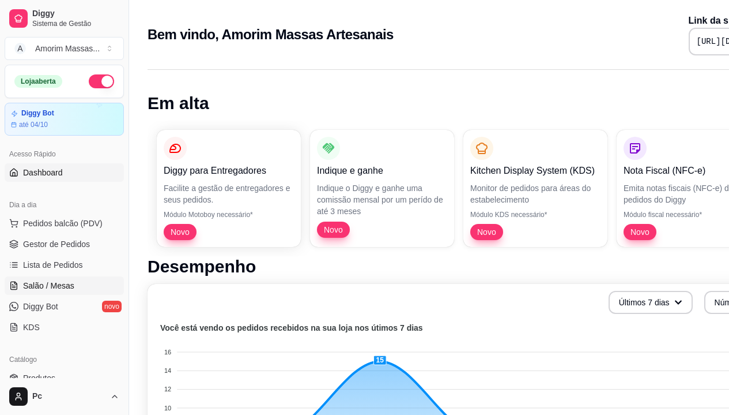
click at [56, 285] on span "Salão / Mesas" at bounding box center [48, 286] width 51 height 12
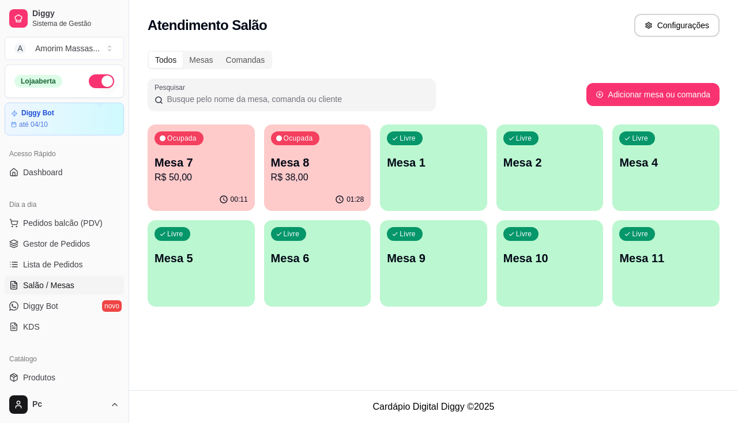
click at [187, 188] on div "Ocupada Mesa 7 R$ 50,00" at bounding box center [201, 157] width 107 height 64
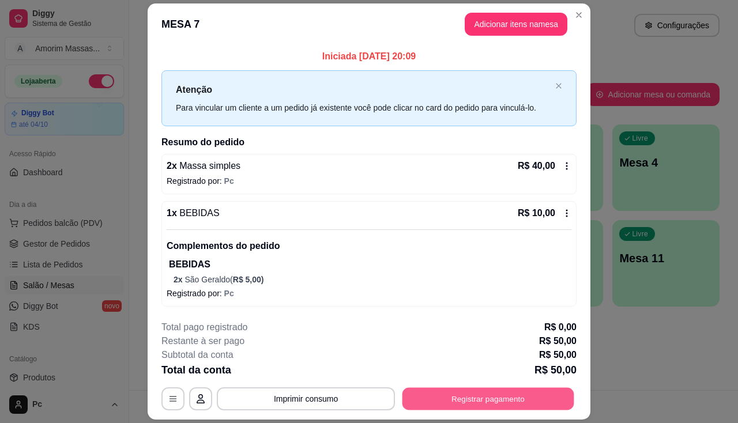
click at [455, 398] on button "Registrar pagamento" at bounding box center [488, 399] width 172 height 22
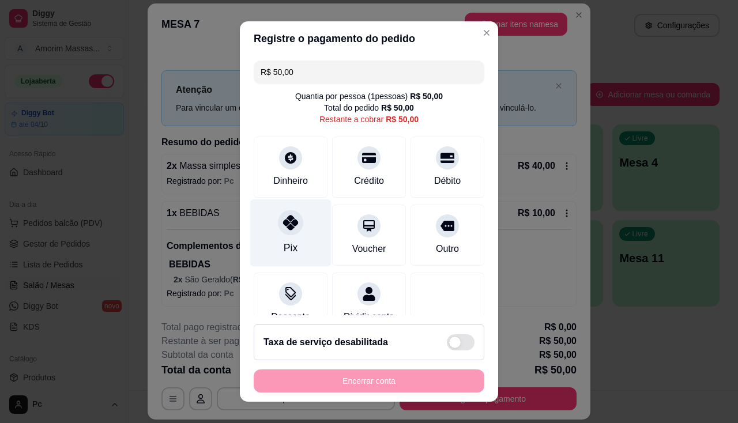
click at [294, 234] on div "Pix" at bounding box center [290, 232] width 81 height 67
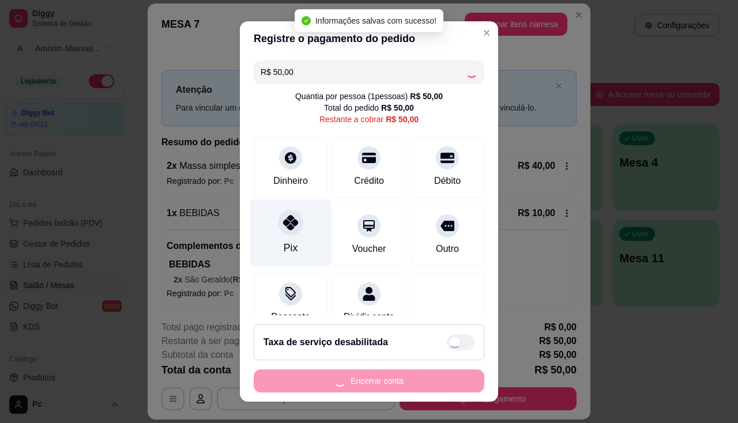
type input "R$ 0,00"
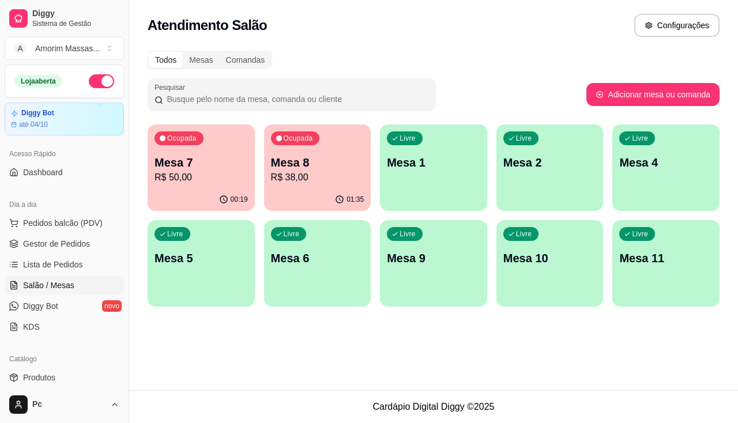
click at [228, 191] on div "00:19" at bounding box center [201, 200] width 107 height 22
click at [304, 180] on p "R$ 38,00" at bounding box center [317, 178] width 93 height 14
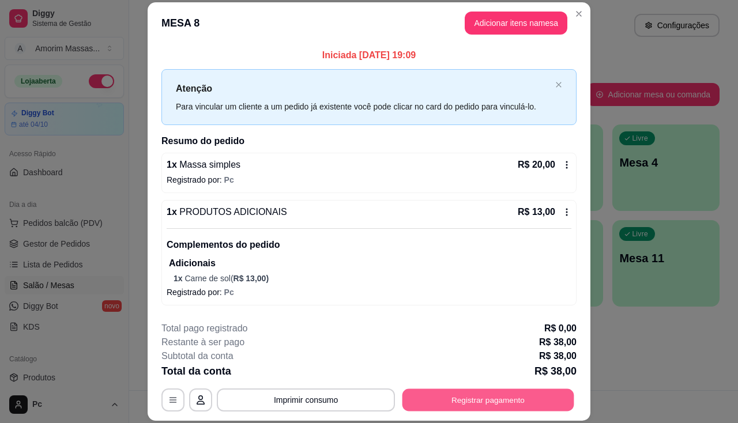
click at [507, 399] on button "Registrar pagamento" at bounding box center [488, 400] width 172 height 22
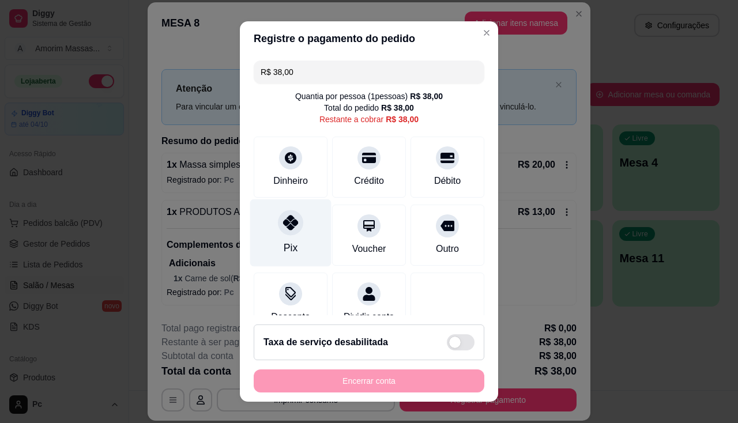
click at [288, 235] on div "Pix" at bounding box center [290, 232] width 81 height 67
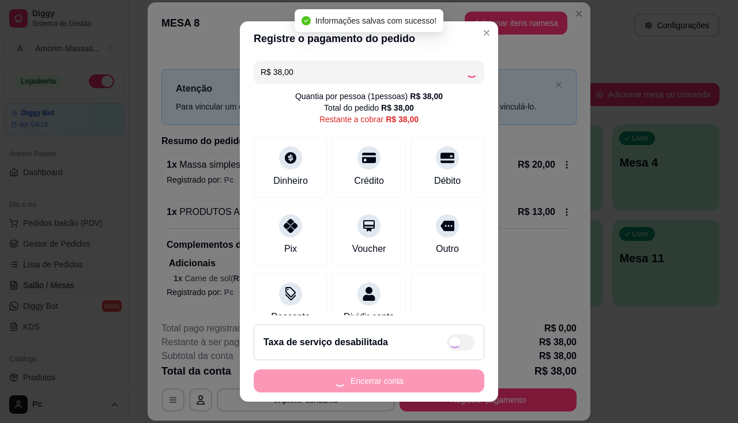
type input "R$ 0,00"
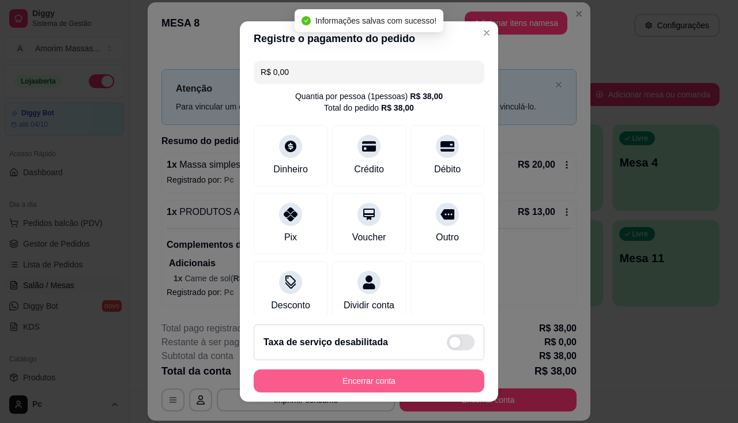
click at [353, 381] on button "Encerrar conta" at bounding box center [369, 381] width 231 height 23
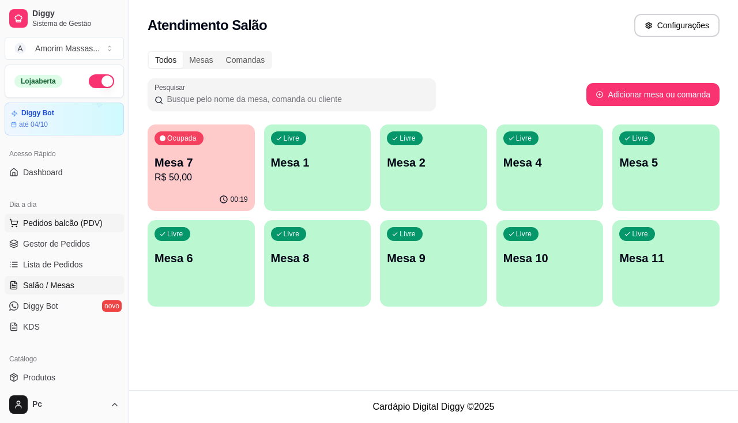
click at [51, 215] on button "Pedidos balcão (PDV)" at bounding box center [64, 223] width 119 height 18
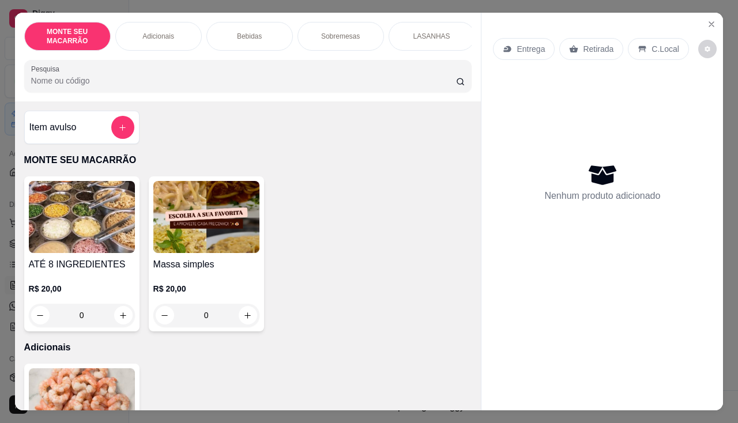
click at [172, 224] on img at bounding box center [206, 217] width 106 height 72
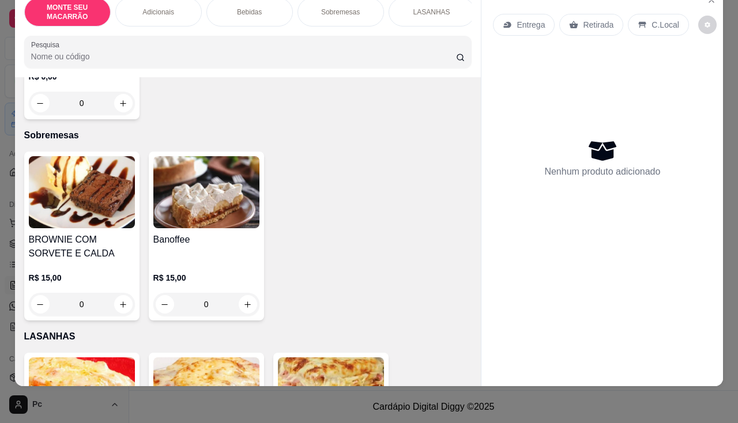
scroll to position [692, 0]
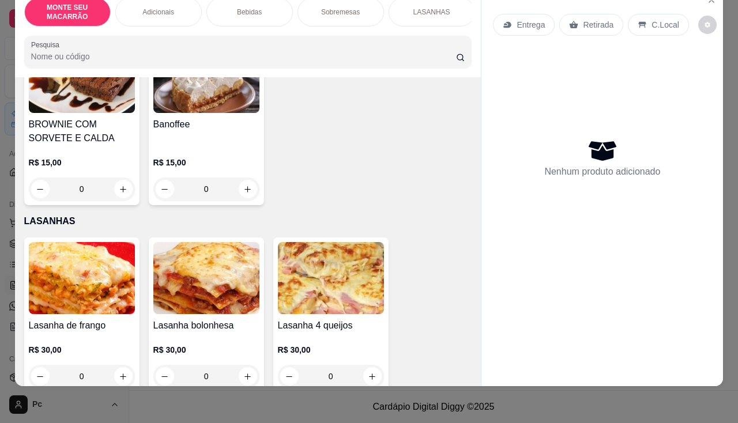
click at [191, 271] on img at bounding box center [206, 278] width 106 height 72
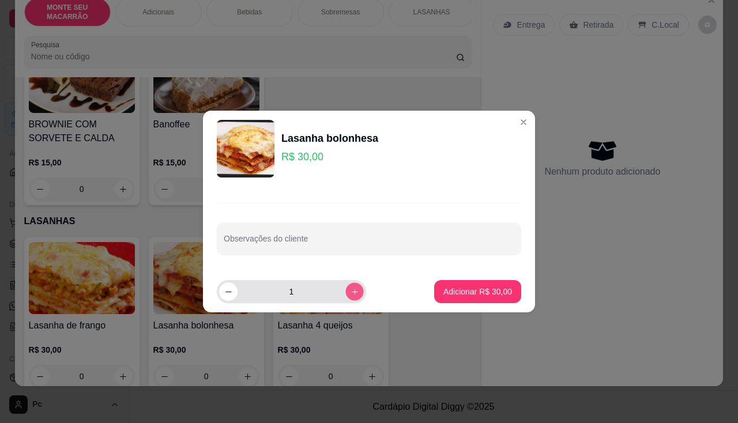
click at [351, 294] on icon "increase-product-quantity" at bounding box center [355, 292] width 9 height 9
type input "2"
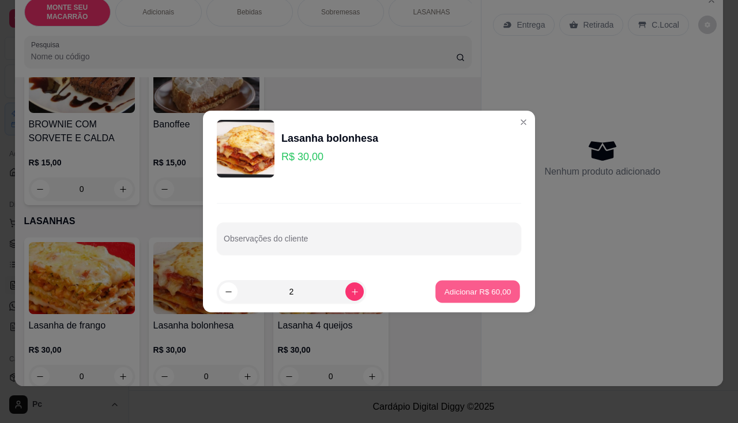
click at [457, 291] on p "Adicionar R$ 60,00" at bounding box center [478, 291] width 67 height 11
type input "2"
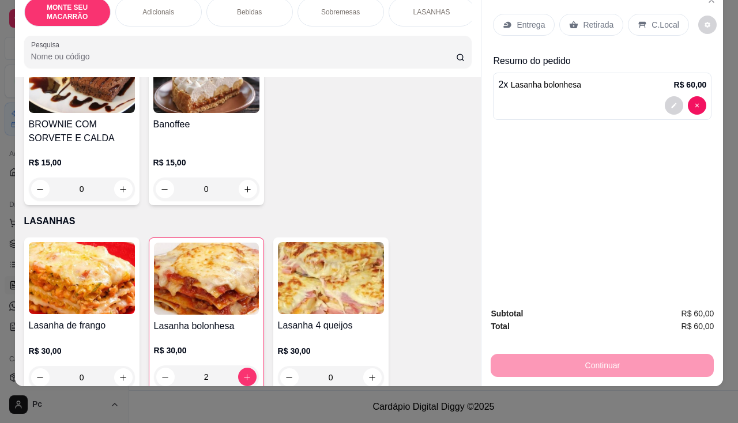
click at [591, 19] on p "Retirada" at bounding box center [598, 25] width 31 height 12
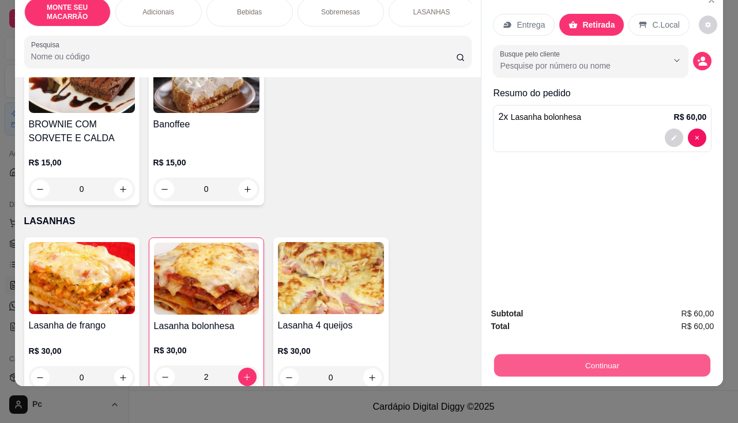
click at [554, 355] on button "Continuar" at bounding box center [602, 366] width 216 height 22
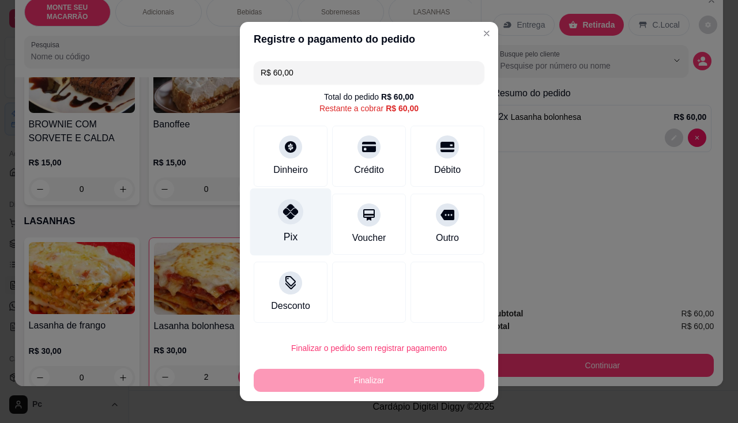
click at [288, 210] on icon at bounding box center [290, 211] width 15 height 15
type input "R$ 0,00"
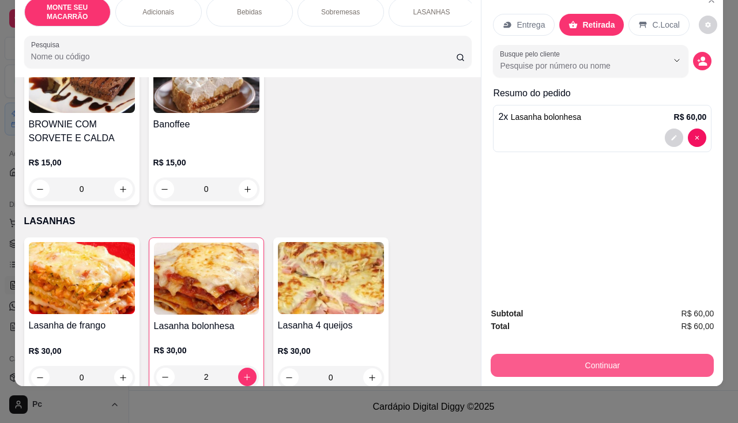
click at [518, 355] on button "Continuar" at bounding box center [602, 365] width 223 height 23
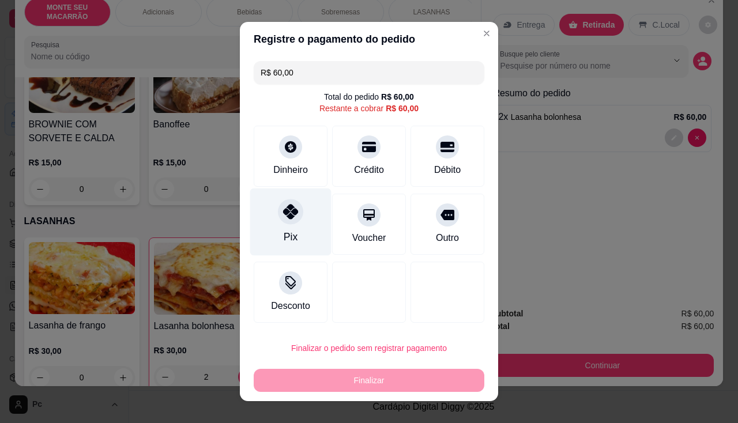
click at [286, 217] on icon at bounding box center [290, 211] width 15 height 15
type input "R$ 0,00"
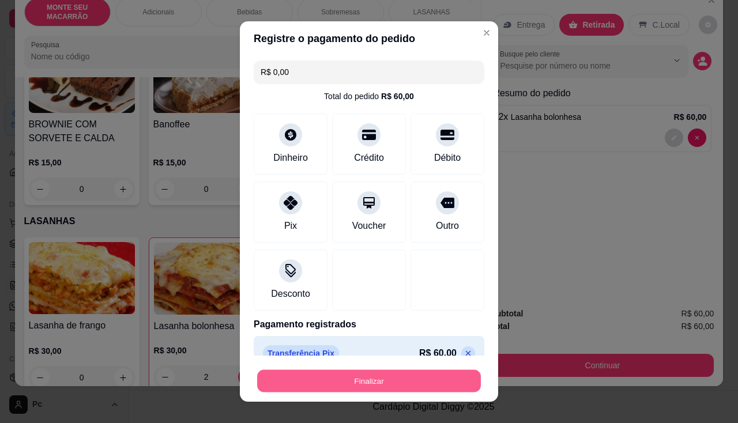
click at [342, 377] on button "Finalizar" at bounding box center [369, 381] width 224 height 22
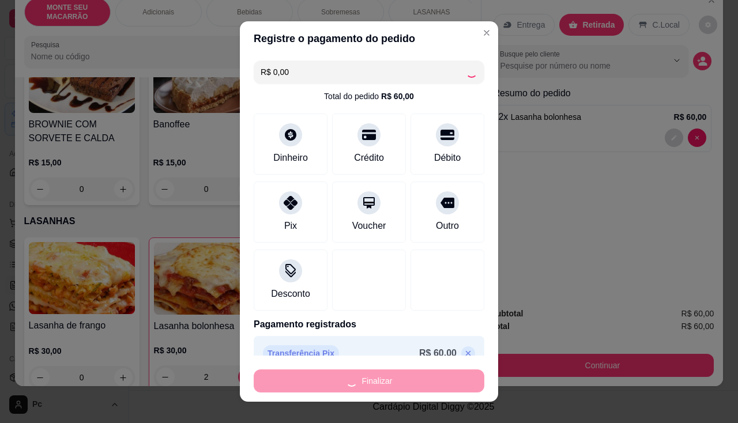
type input "0"
type input "-R$ 60,00"
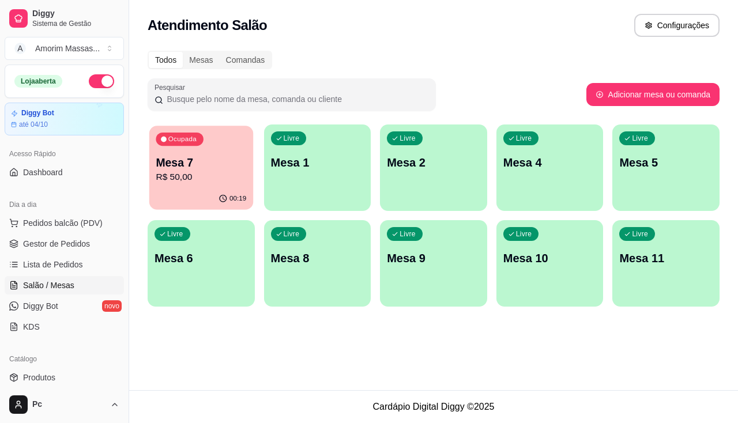
click at [231, 172] on p "R$ 50,00" at bounding box center [201, 177] width 91 height 13
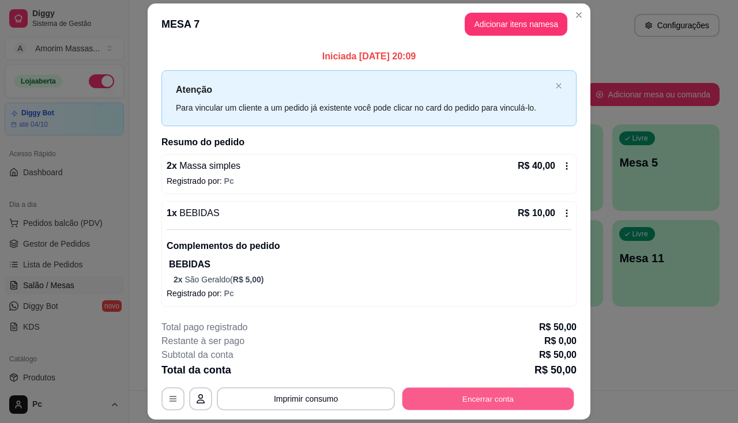
click at [468, 392] on button "Encerrar conta" at bounding box center [488, 399] width 172 height 22
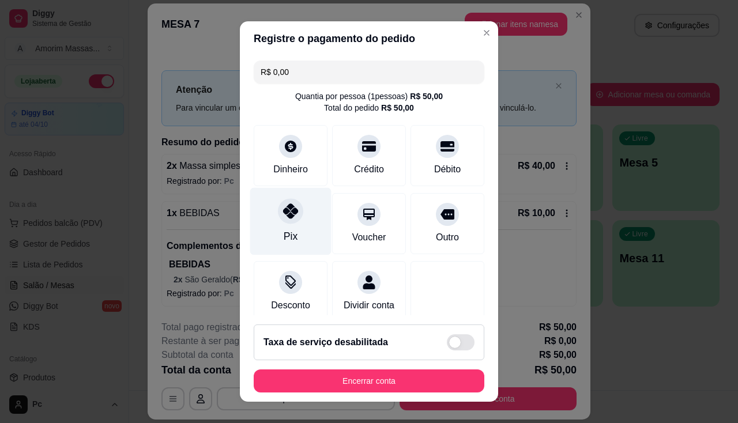
click at [279, 220] on div at bounding box center [290, 210] width 25 height 25
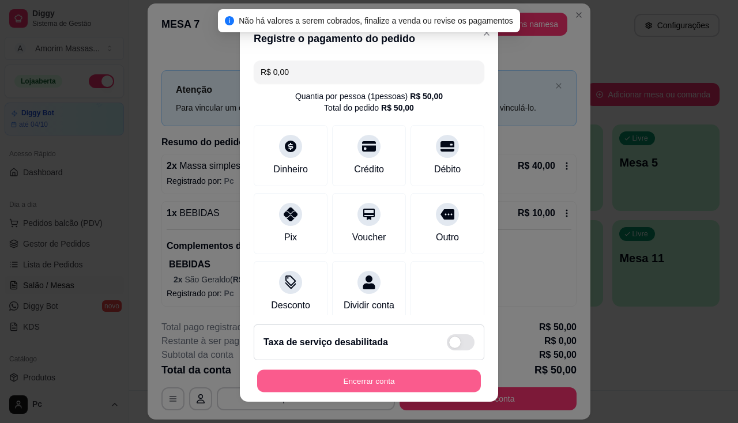
click at [370, 392] on button "Encerrar conta" at bounding box center [369, 381] width 224 height 22
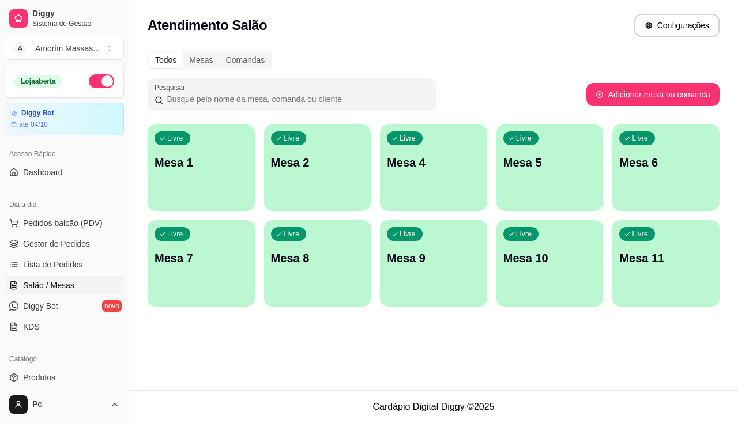
click at [192, 272] on div "Livre Mesa 7" at bounding box center [201, 256] width 107 height 73
click at [36, 266] on span "Lista de Pedidos" at bounding box center [53, 265] width 60 height 12
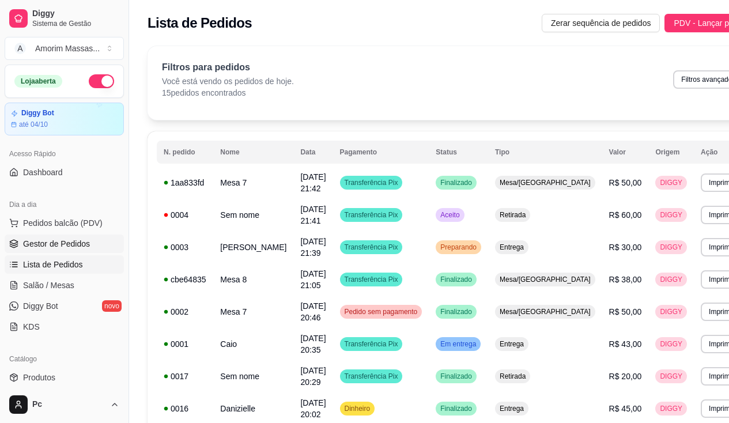
click at [29, 243] on span "Gestor de Pedidos" at bounding box center [56, 244] width 67 height 12
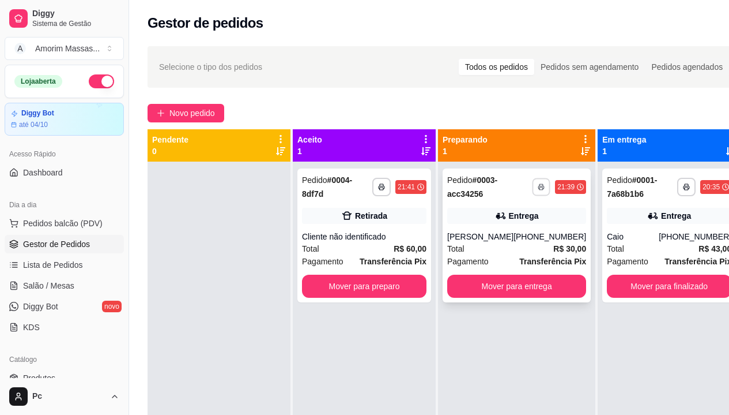
click at [540, 190] on rect "button" at bounding box center [541, 188] width 3 height 2
click at [490, 227] on button "IMPRESSORA" at bounding box center [496, 227] width 81 height 18
click at [499, 231] on div "Laryssa Martins" at bounding box center [480, 237] width 66 height 12
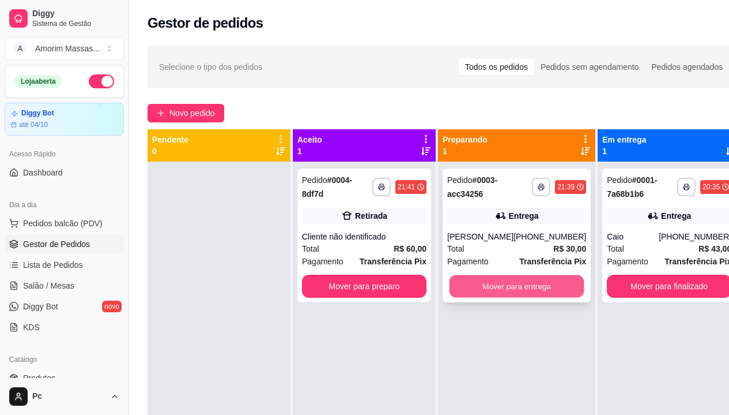
click at [517, 293] on button "Mover para entrega" at bounding box center [517, 286] width 135 height 22
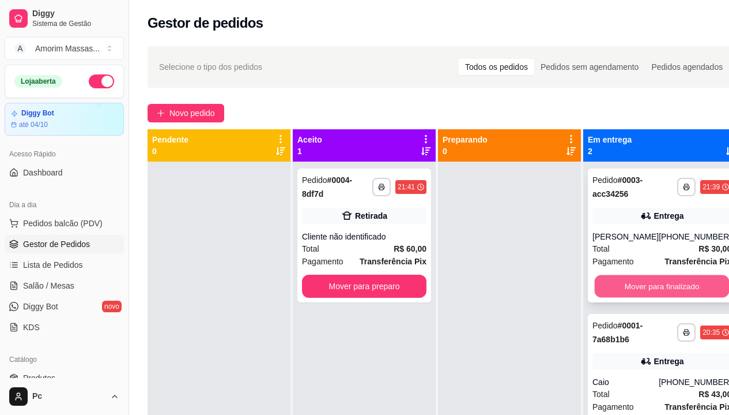
click at [630, 286] on button "Mover para finalizado" at bounding box center [662, 286] width 135 height 22
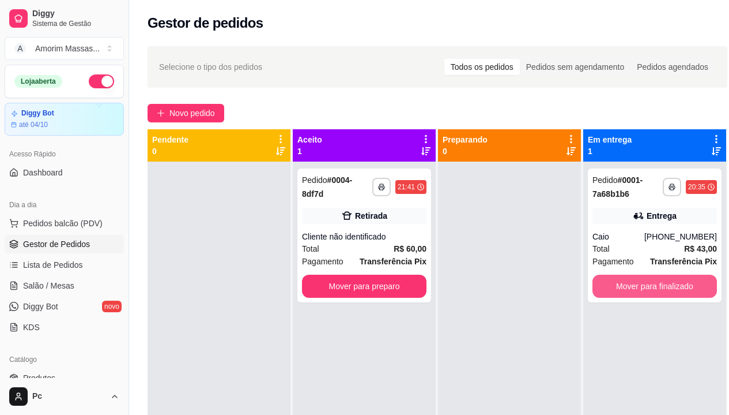
click at [630, 286] on button "Mover para finalizado" at bounding box center [655, 285] width 125 height 23
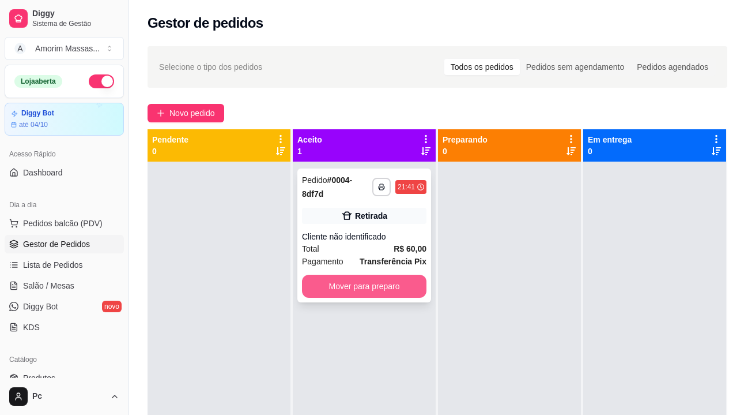
click at [363, 284] on button "Mover para preparo" at bounding box center [364, 285] width 125 height 23
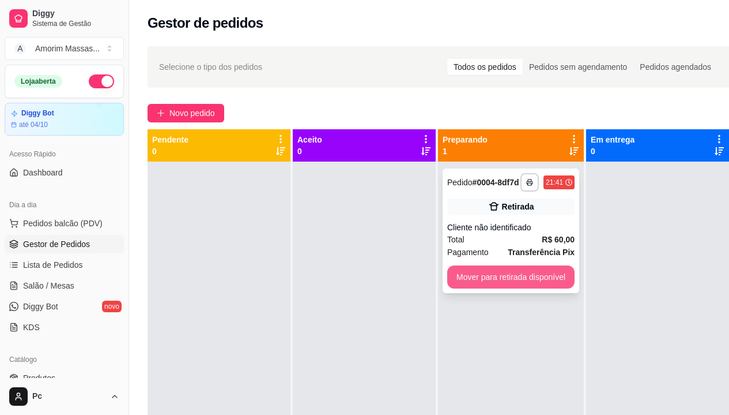
click at [523, 288] on button "Mover para retirada disponível" at bounding box center [510, 276] width 127 height 23
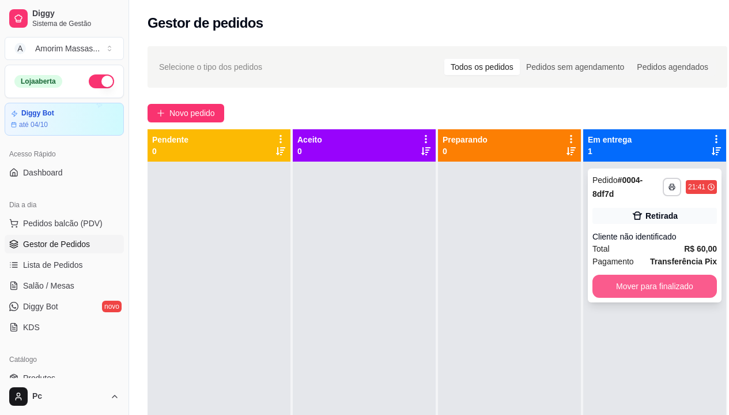
click at [652, 290] on button "Mover para finalizado" at bounding box center [655, 285] width 125 height 23
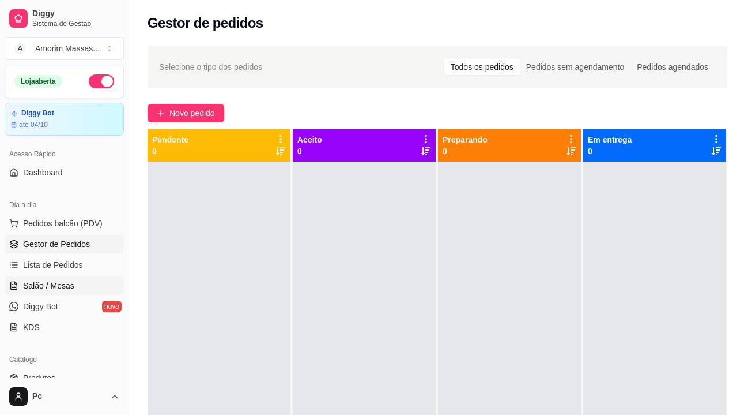
click at [55, 287] on span "Salão / Mesas" at bounding box center [48, 286] width 51 height 12
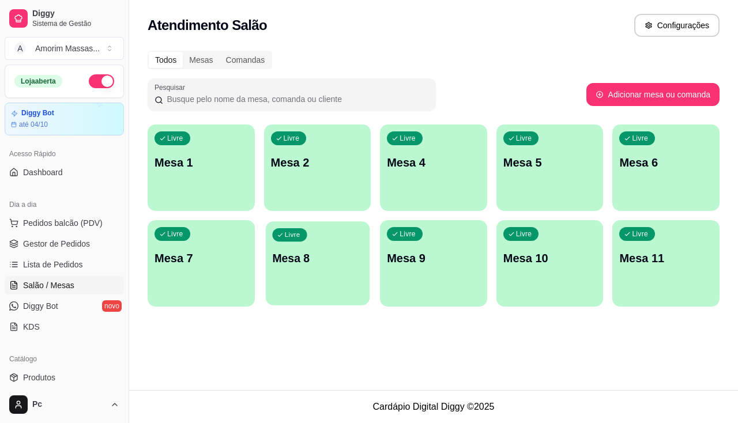
click at [278, 262] on p "Mesa 8" at bounding box center [317, 259] width 91 height 16
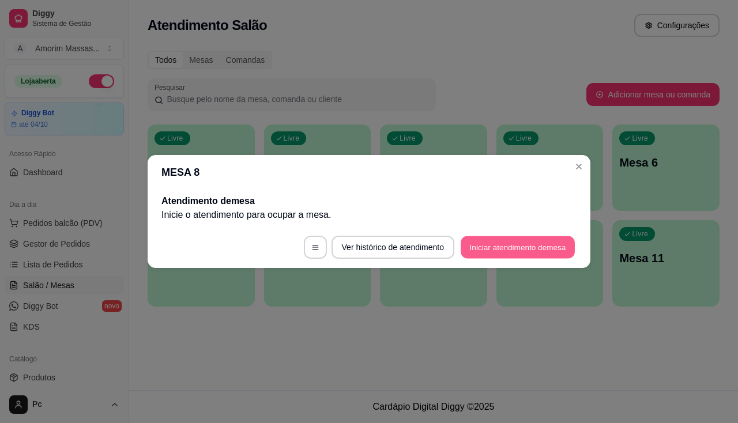
click at [531, 250] on button "Iniciar atendimento de mesa" at bounding box center [518, 247] width 114 height 22
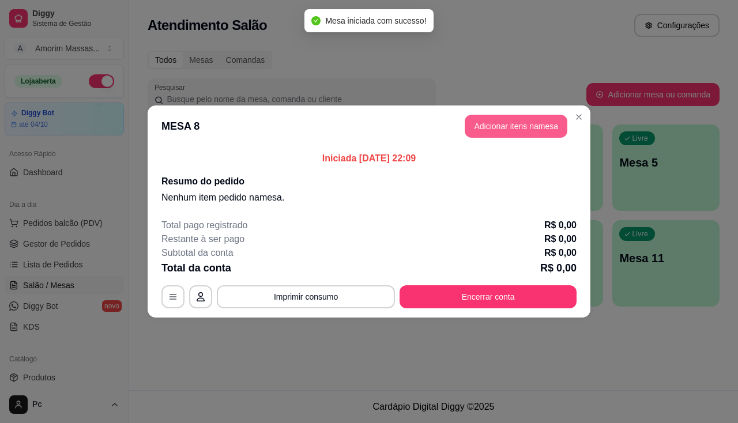
click at [534, 125] on button "Adicionar itens na mesa" at bounding box center [516, 126] width 103 height 23
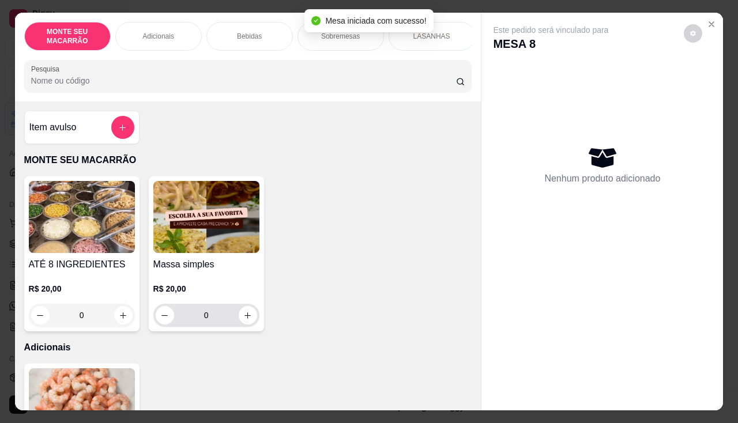
click at [241, 325] on button "increase-product-quantity" at bounding box center [248, 315] width 18 height 18
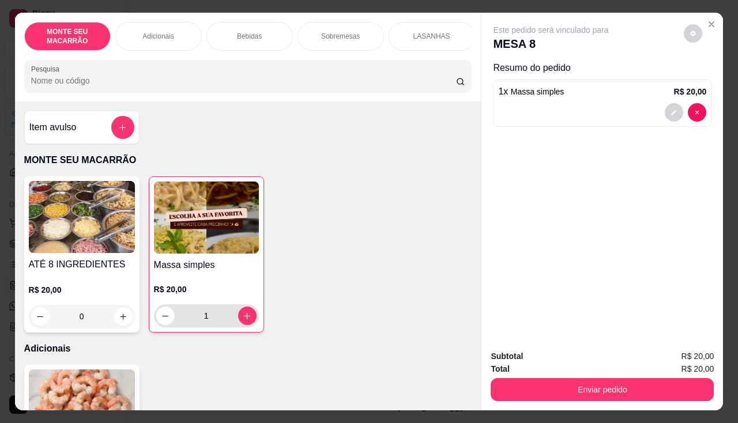
click at [233, 319] on input "1" at bounding box center [206, 315] width 63 height 23
click at [243, 320] on icon "increase-product-quantity" at bounding box center [247, 316] width 9 height 9
type input "2"
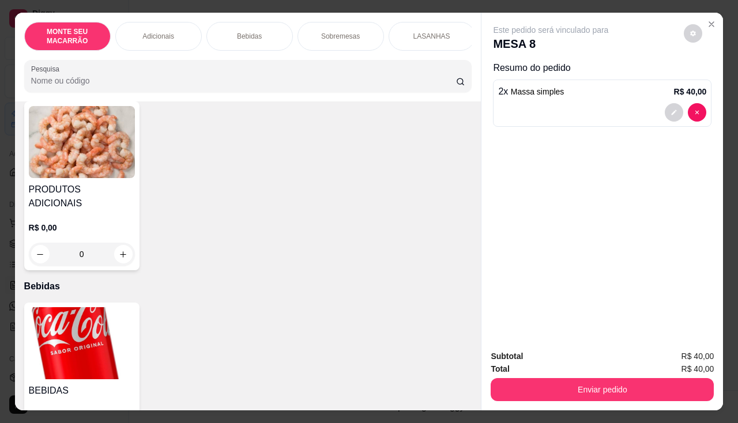
scroll to position [346, 0]
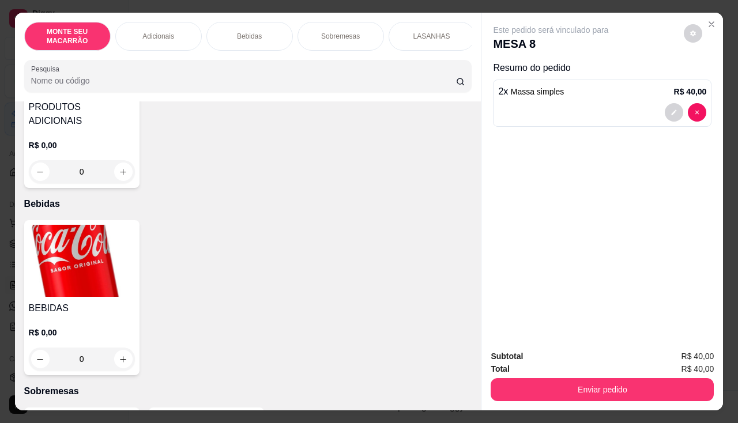
click at [88, 264] on img at bounding box center [82, 261] width 106 height 72
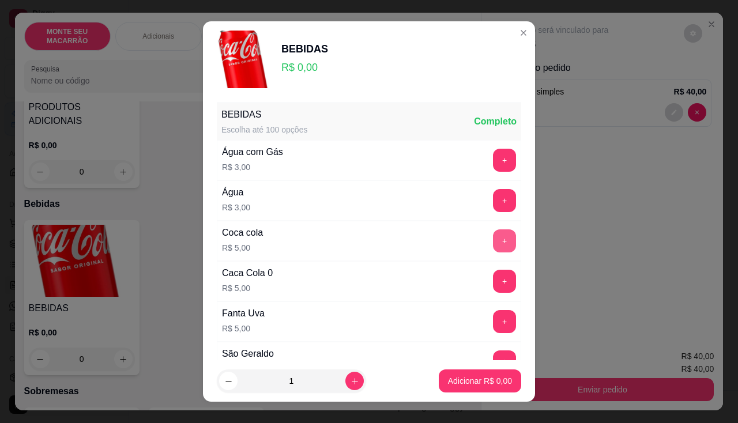
click at [493, 240] on button "+" at bounding box center [504, 241] width 23 height 23
click at [469, 381] on p "Adicionar R$ 5,00" at bounding box center [480, 381] width 62 height 11
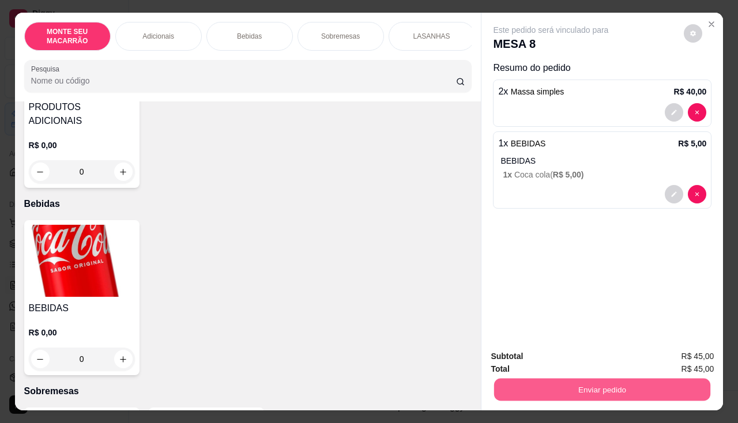
click at [559, 382] on button "Enviar pedido" at bounding box center [602, 390] width 216 height 22
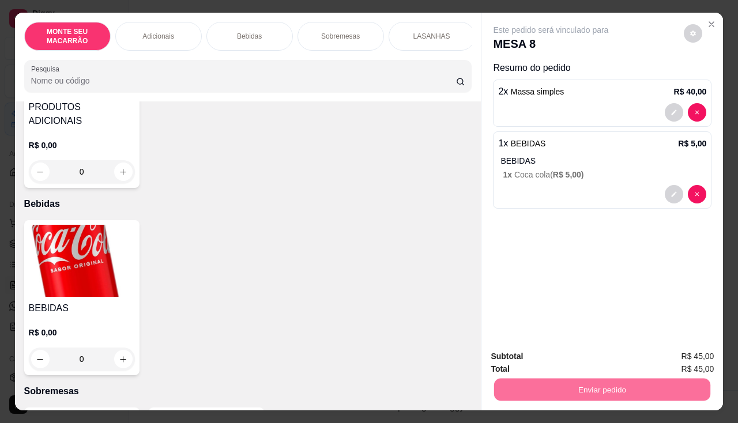
click at [588, 352] on button "Não registrar e enviar pedido" at bounding box center [565, 357] width 120 height 22
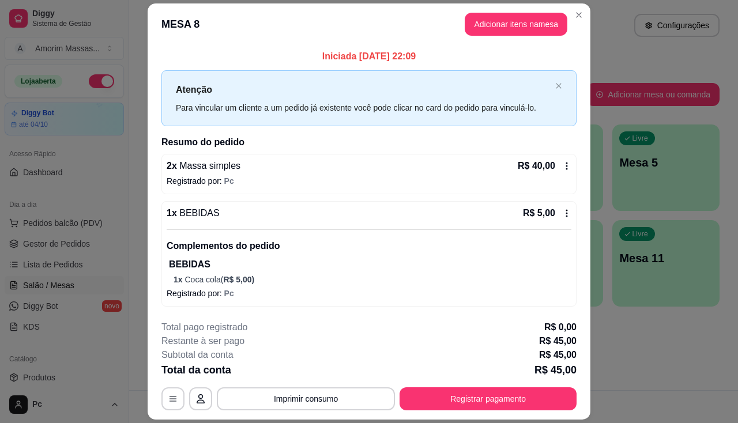
drag, startPoint x: 438, startPoint y: 287, endPoint x: 456, endPoint y: 293, distance: 19.0
click at [456, 293] on div "1 x BEBIDAS R$ 5,00 Complementos do pedido BEBIDAS 1 x Coca cola ( R$ 5,00 ) Re…" at bounding box center [368, 254] width 415 height 106
